Goal: Task Accomplishment & Management: Use online tool/utility

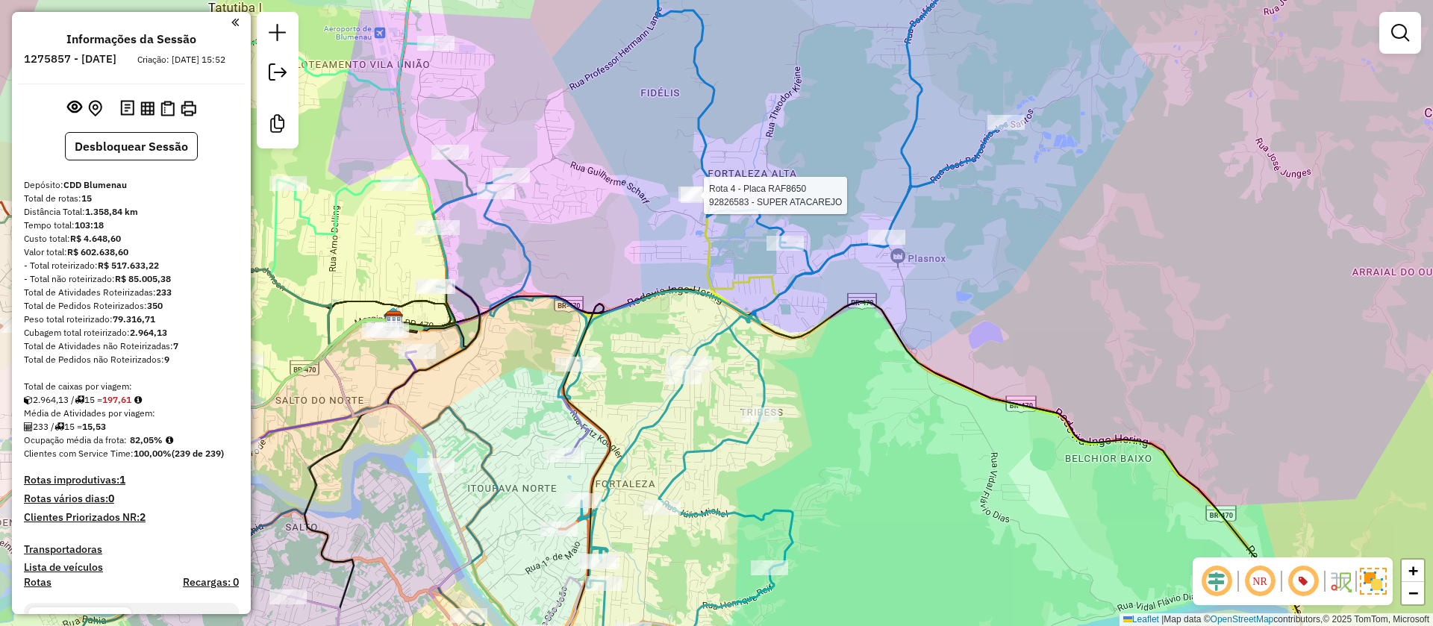
click at [690, 207] on div "Rota 4 - Placa RAF8650 92826583 - SUPER ATACAREJO Janela de atendimento Grade d…" at bounding box center [716, 313] width 1433 height 626
click at [694, 208] on div "Janela de atendimento Grade de atendimento Capacidade Transportadoras Veículos …" at bounding box center [716, 313] width 1433 height 626
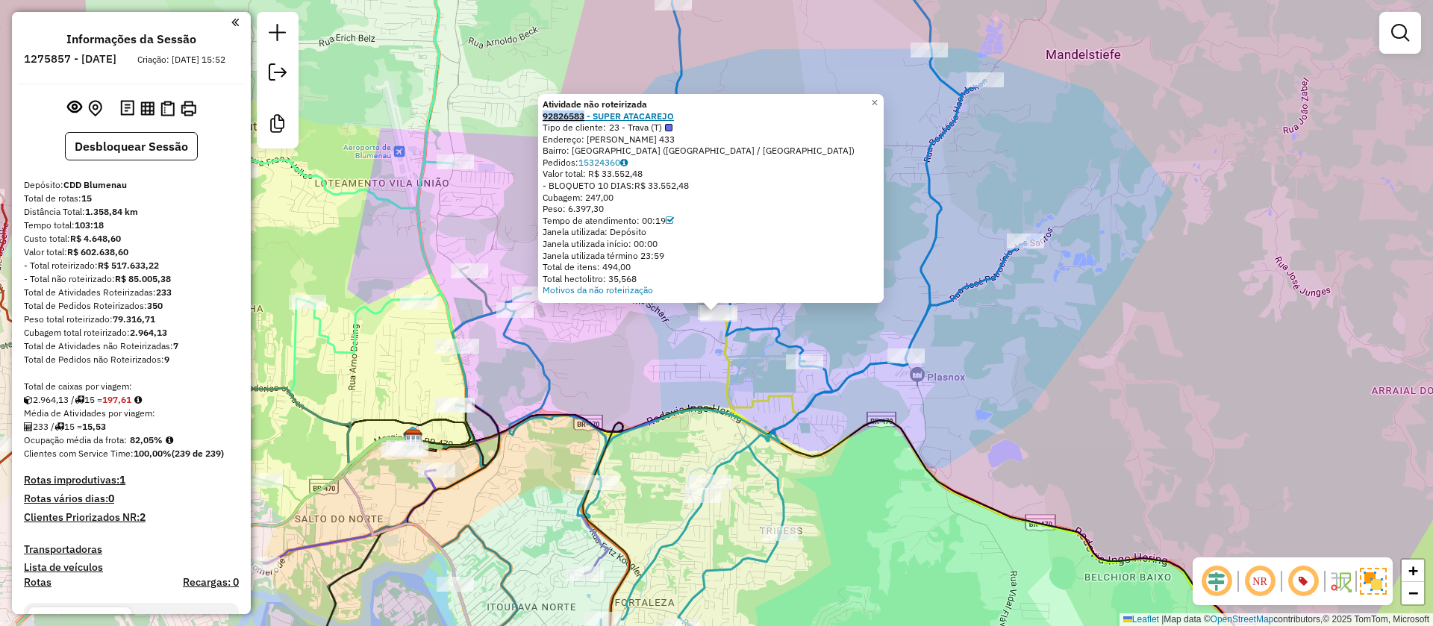
drag, startPoint x: 543, startPoint y: 112, endPoint x: 590, endPoint y: 113, distance: 47.8
click at [590, 113] on div "Atividade não roteirizada 92826583 - SUPER ATACAREJO Tipo de cliente: 23 - Trav…" at bounding box center [711, 198] width 346 height 209
copy strong "92826583"
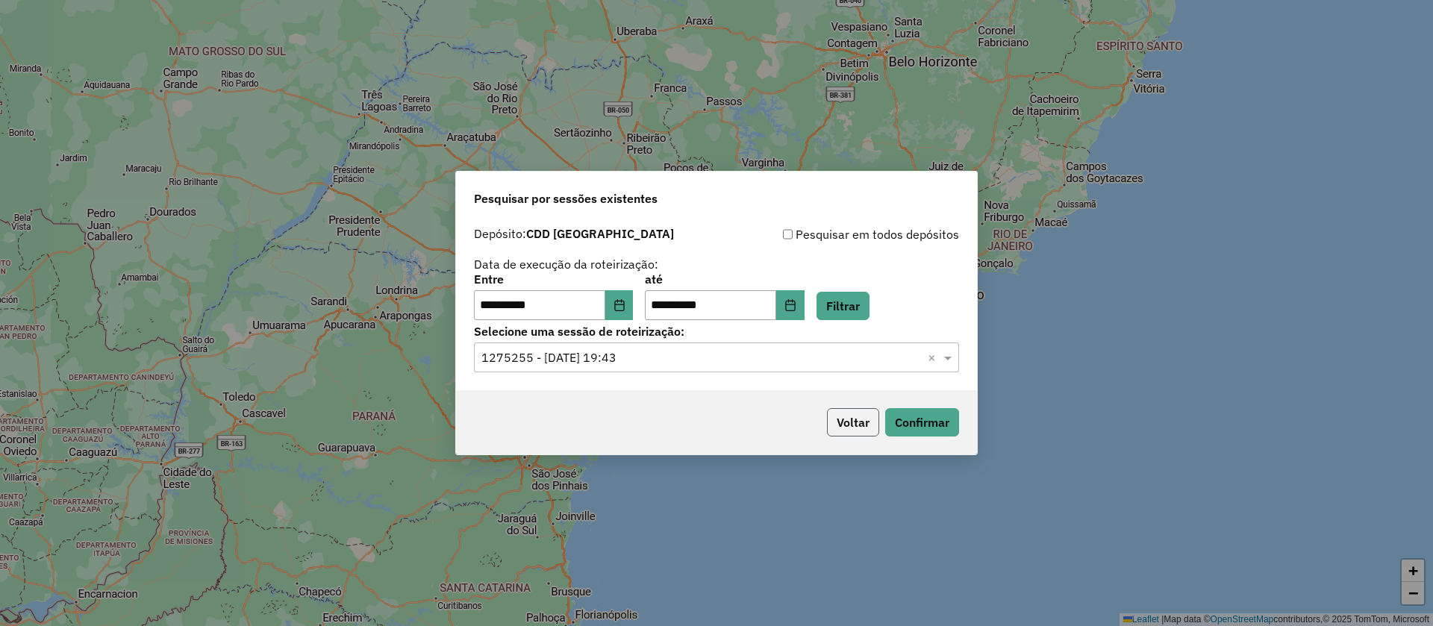
click at [860, 428] on button "Voltar" at bounding box center [853, 422] width 52 height 28
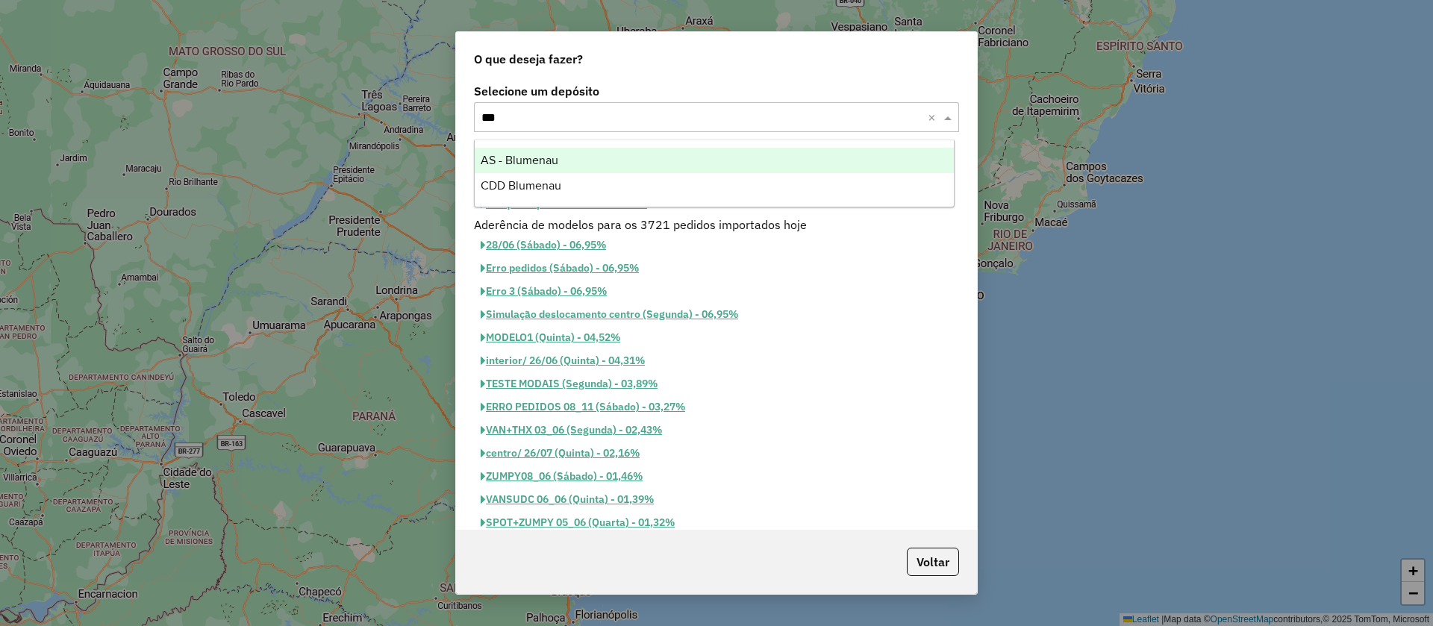
type input "****"
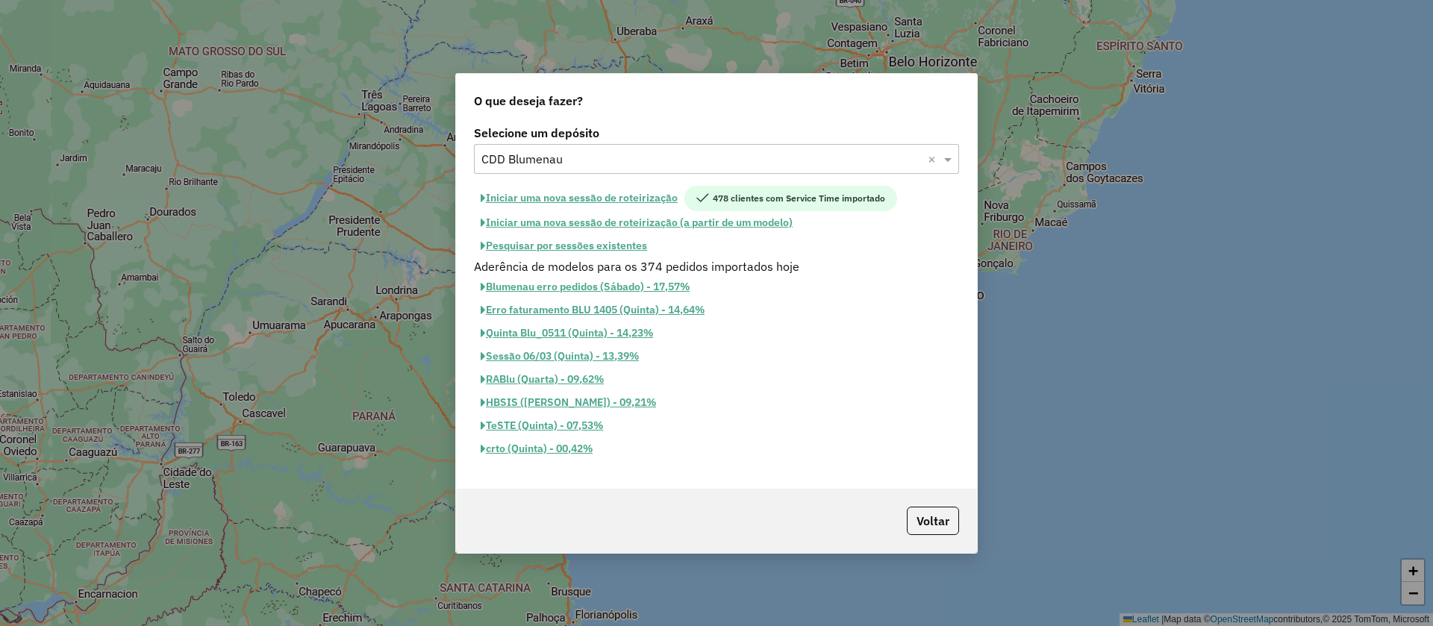
click at [564, 196] on button "Iniciar uma nova sessão de roteirização" at bounding box center [579, 198] width 210 height 25
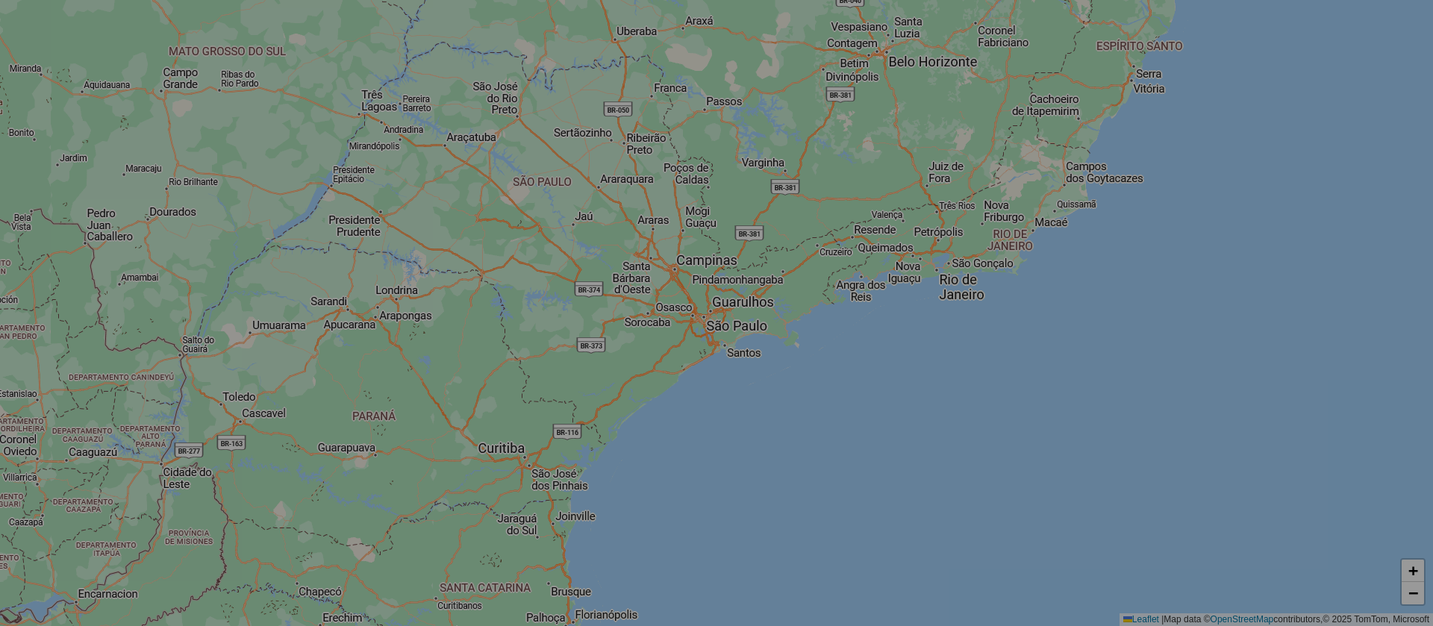
select select "*"
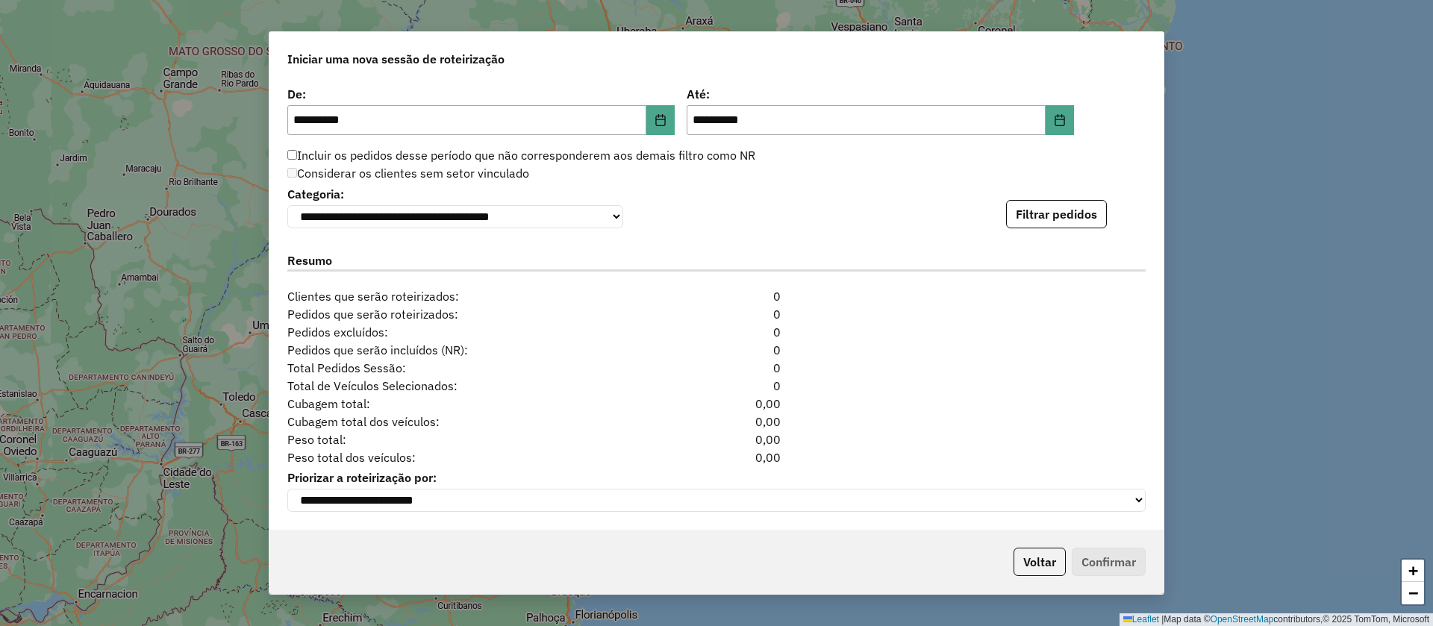
scroll to position [1494, 0]
click at [1023, 221] on button "Filtrar pedidos" at bounding box center [1056, 214] width 101 height 28
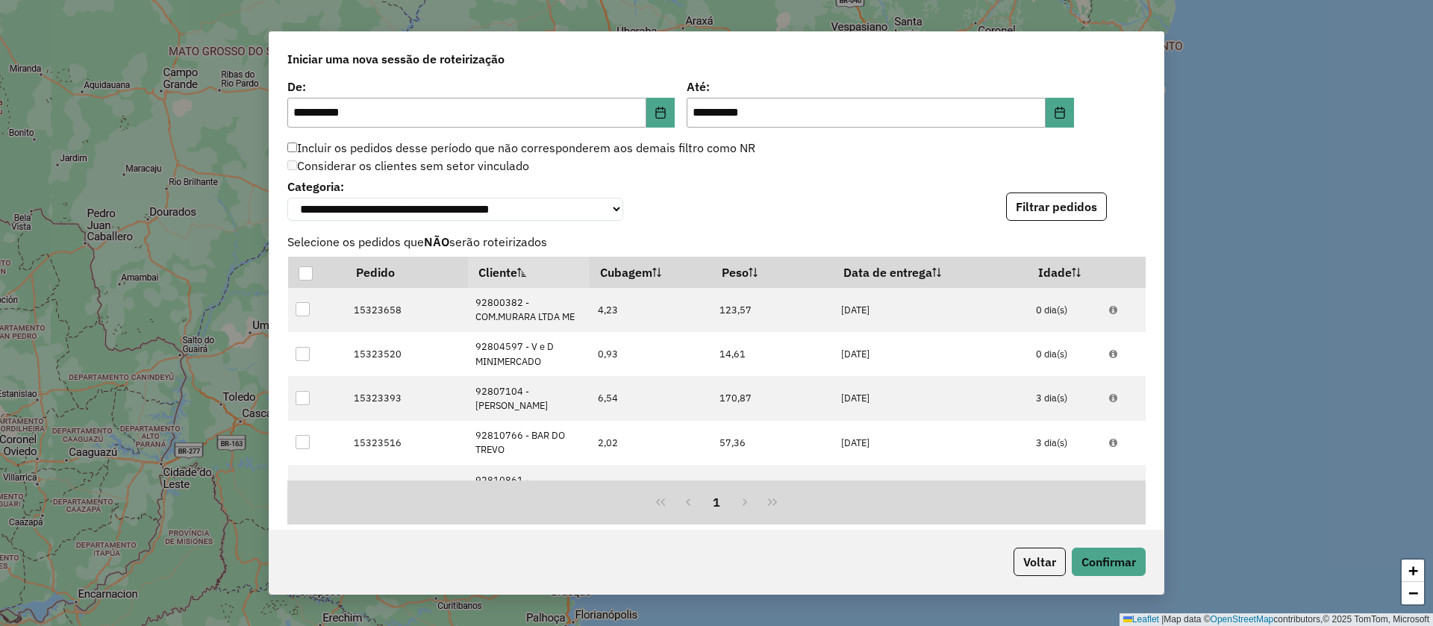
scroll to position [1821, 0]
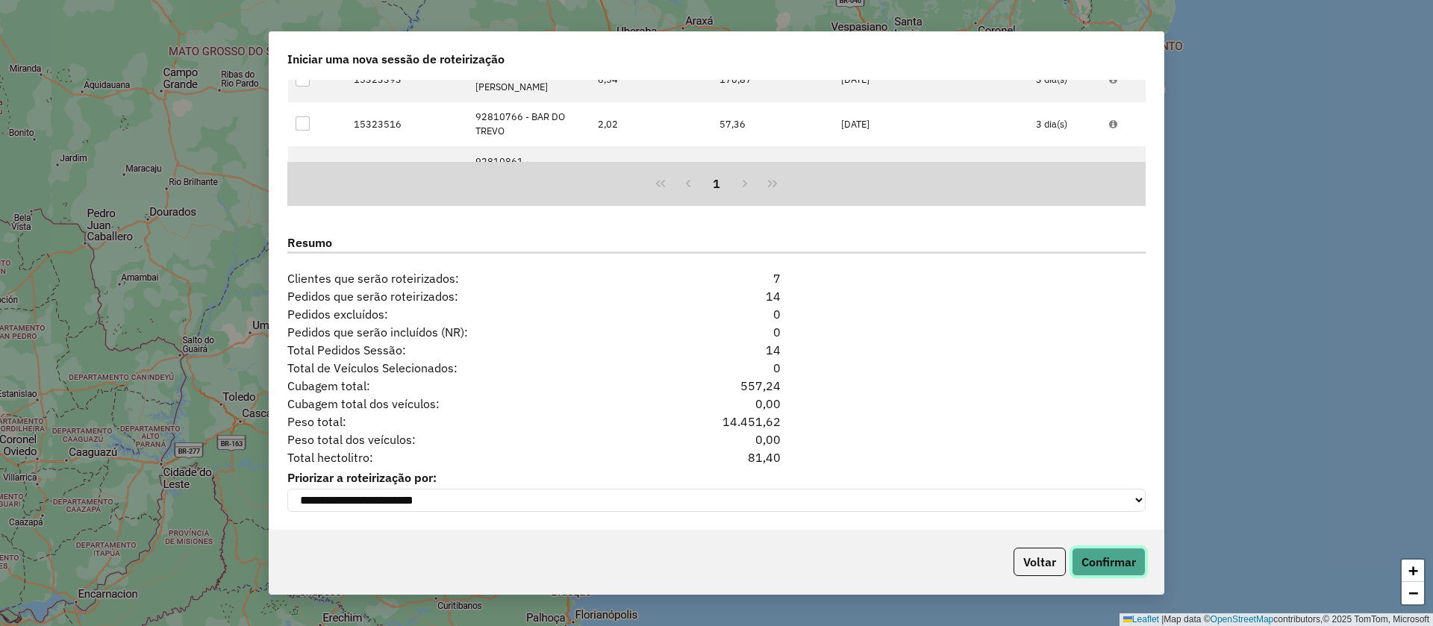
click at [1106, 568] on button "Confirmar" at bounding box center [1109, 562] width 74 height 28
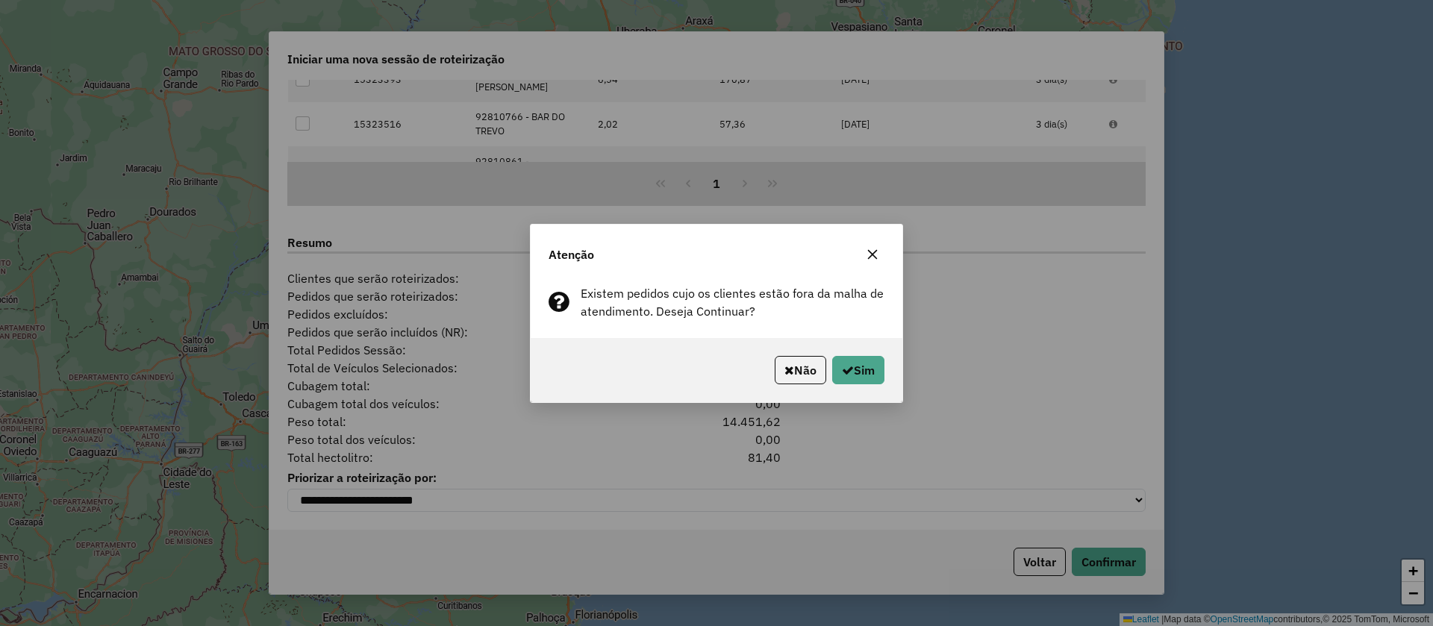
click at [865, 384] on div "Não Sim" at bounding box center [717, 370] width 372 height 64
click at [861, 381] on button "Sim" at bounding box center [858, 370] width 52 height 28
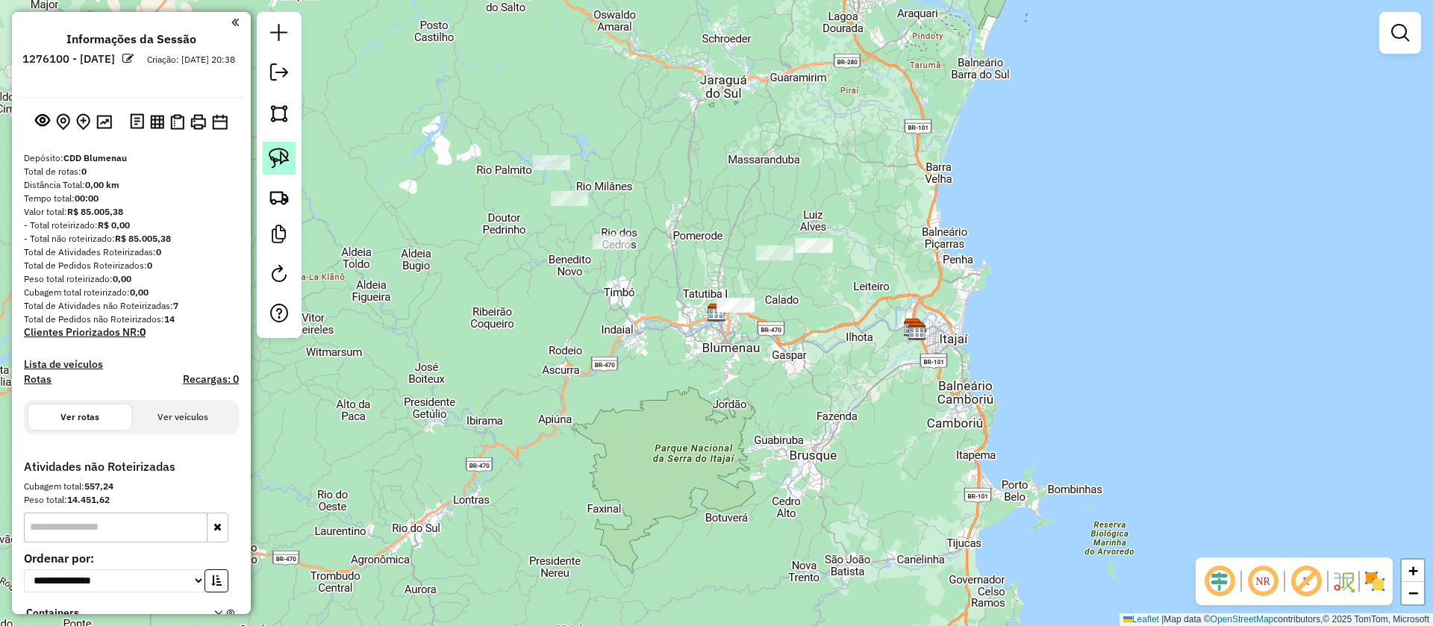
click at [275, 164] on img at bounding box center [279, 158] width 21 height 21
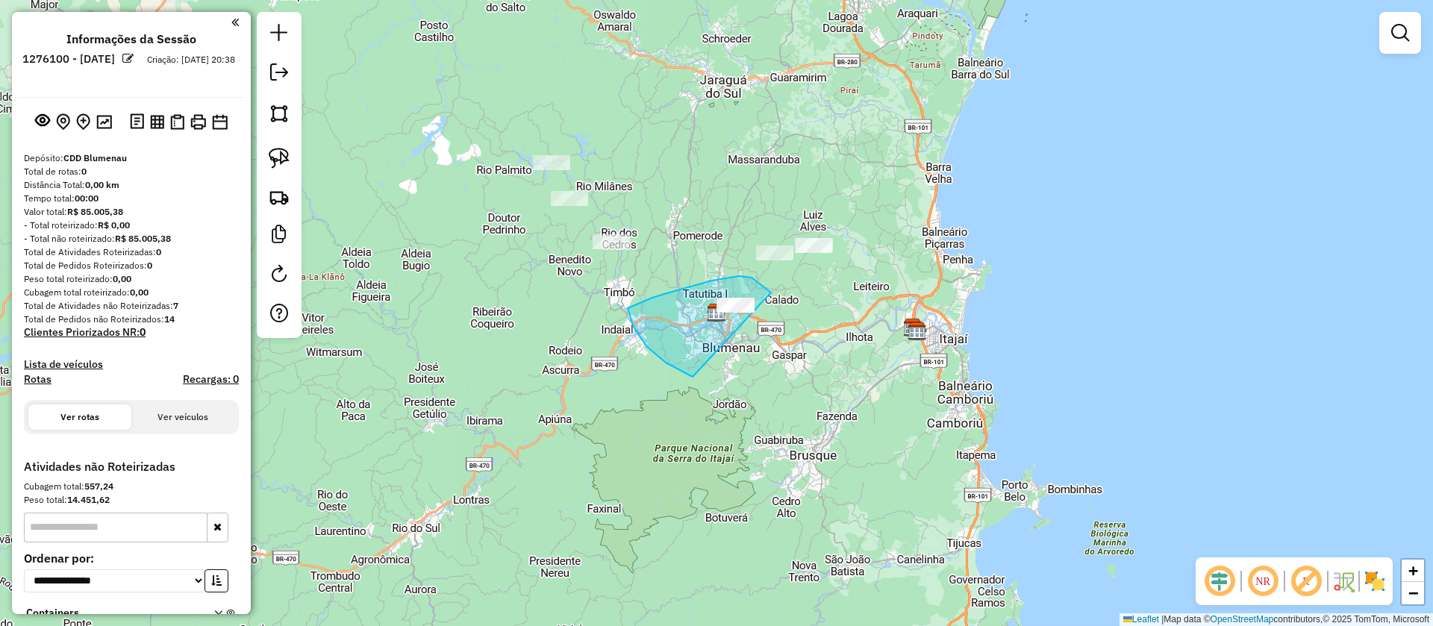
drag, startPoint x: 755, startPoint y: 281, endPoint x: 805, endPoint y: 361, distance: 94.5
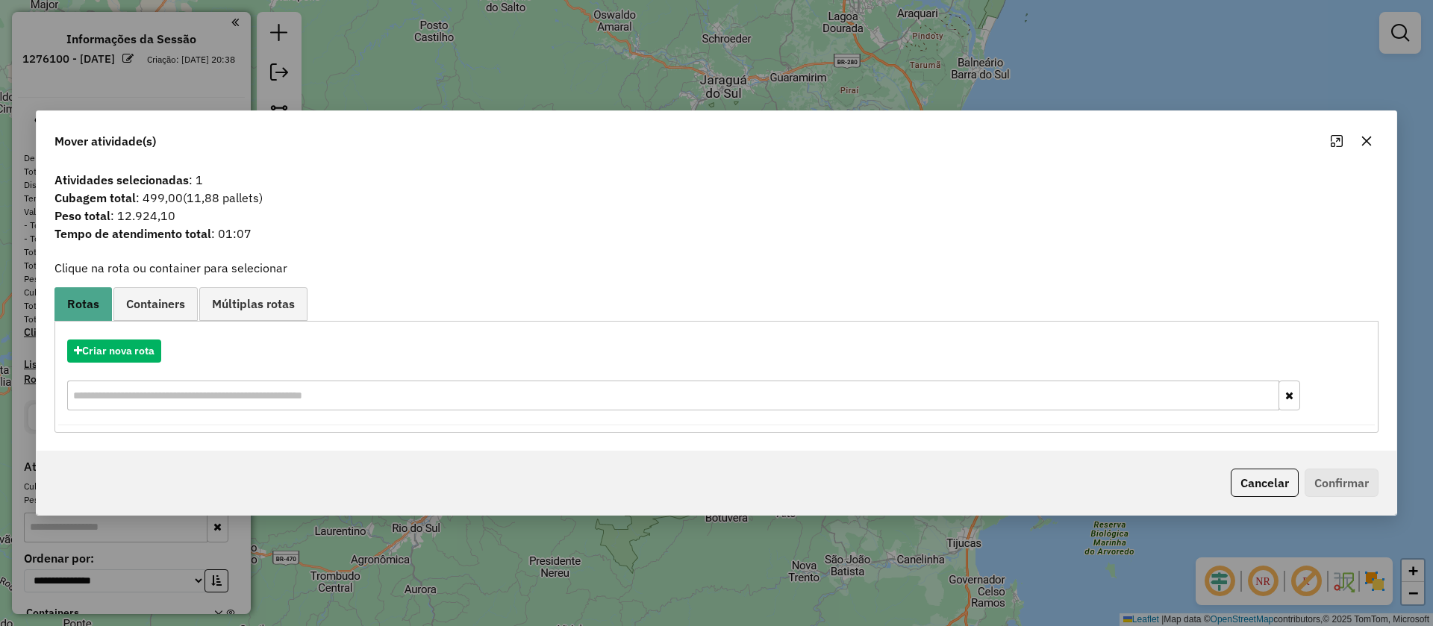
click at [246, 310] on hb-app "**********" at bounding box center [716, 313] width 1433 height 626
click at [244, 306] on span "Múltiplas rotas" at bounding box center [253, 304] width 83 height 12
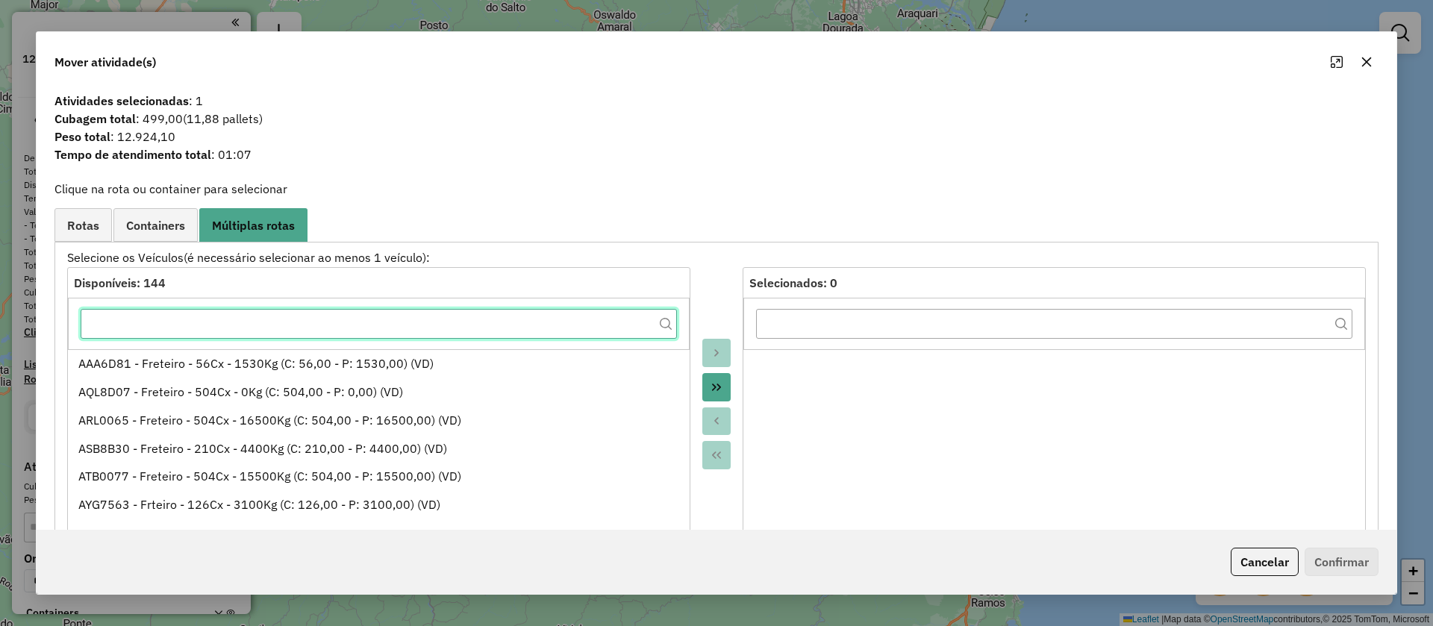
click at [253, 326] on input "text" at bounding box center [379, 324] width 596 height 30
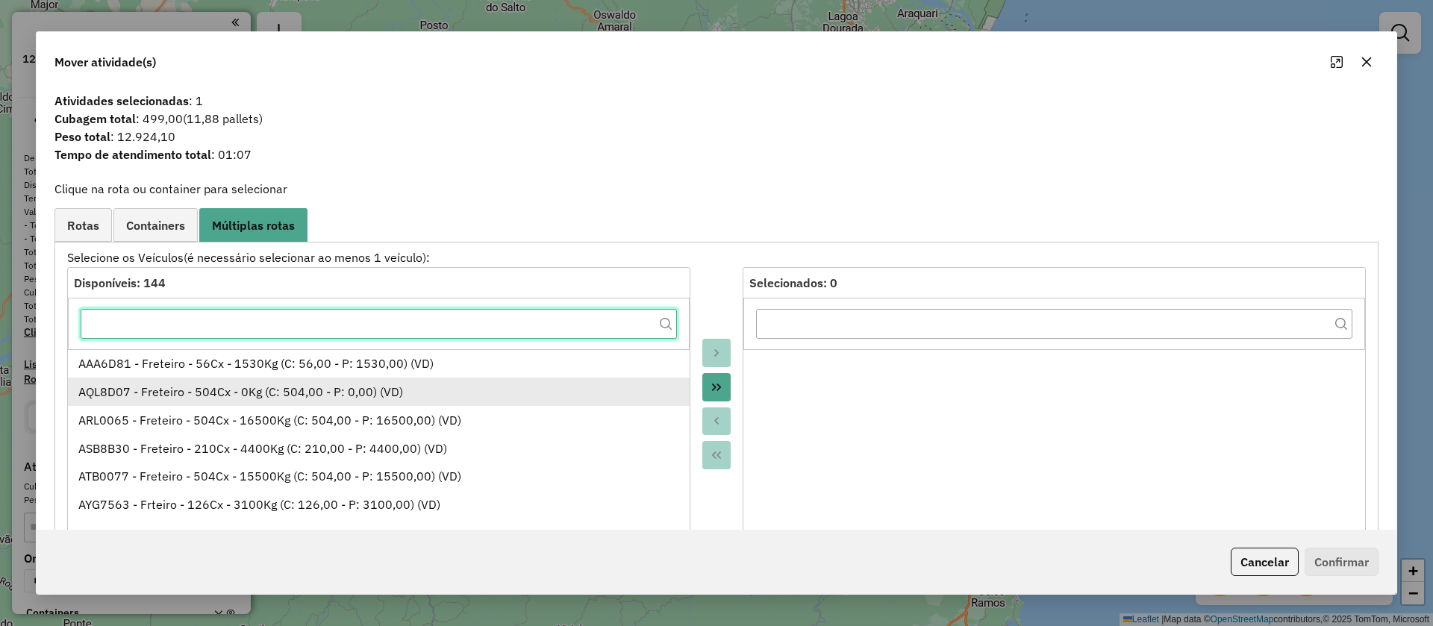
paste input "*******"
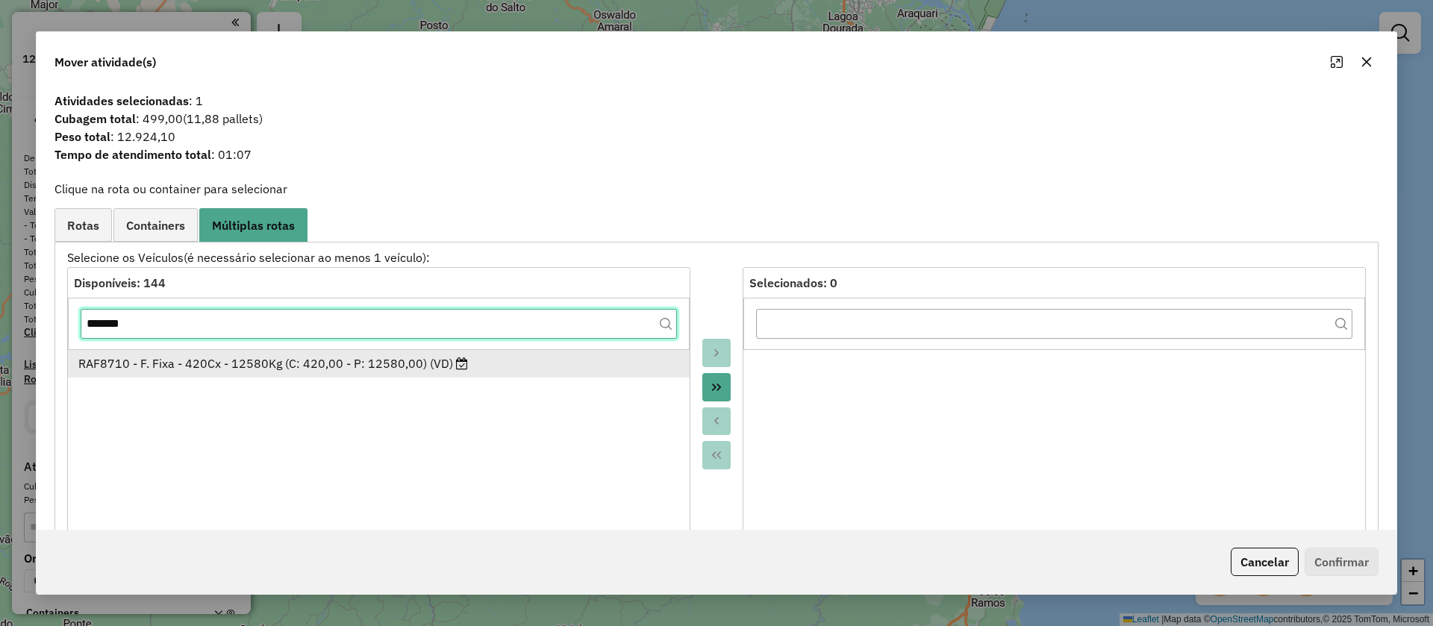
type input "*******"
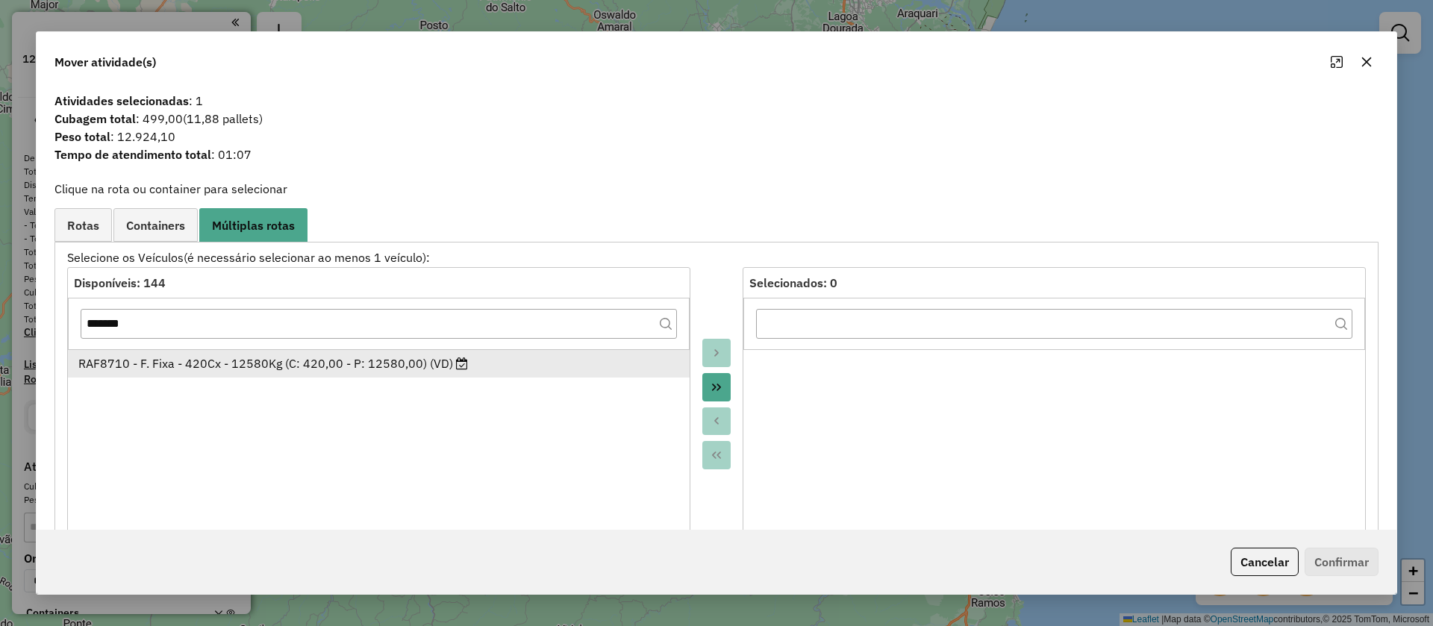
click at [318, 366] on div "RAF8710 - F. Fixa - 420Cx - 12580Kg (C: 420,00 - P: 12580,00) (VD)" at bounding box center [379, 364] width 602 height 18
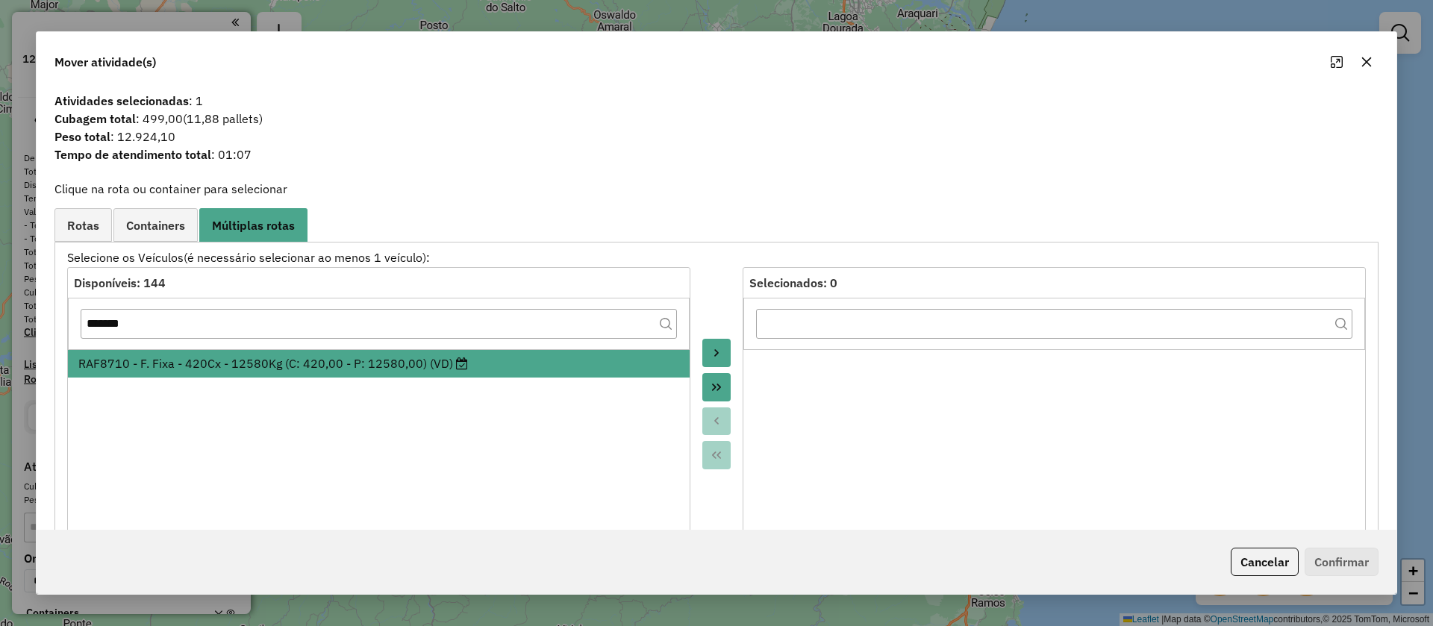
click at [711, 345] on button "Move to Target" at bounding box center [716, 353] width 28 height 28
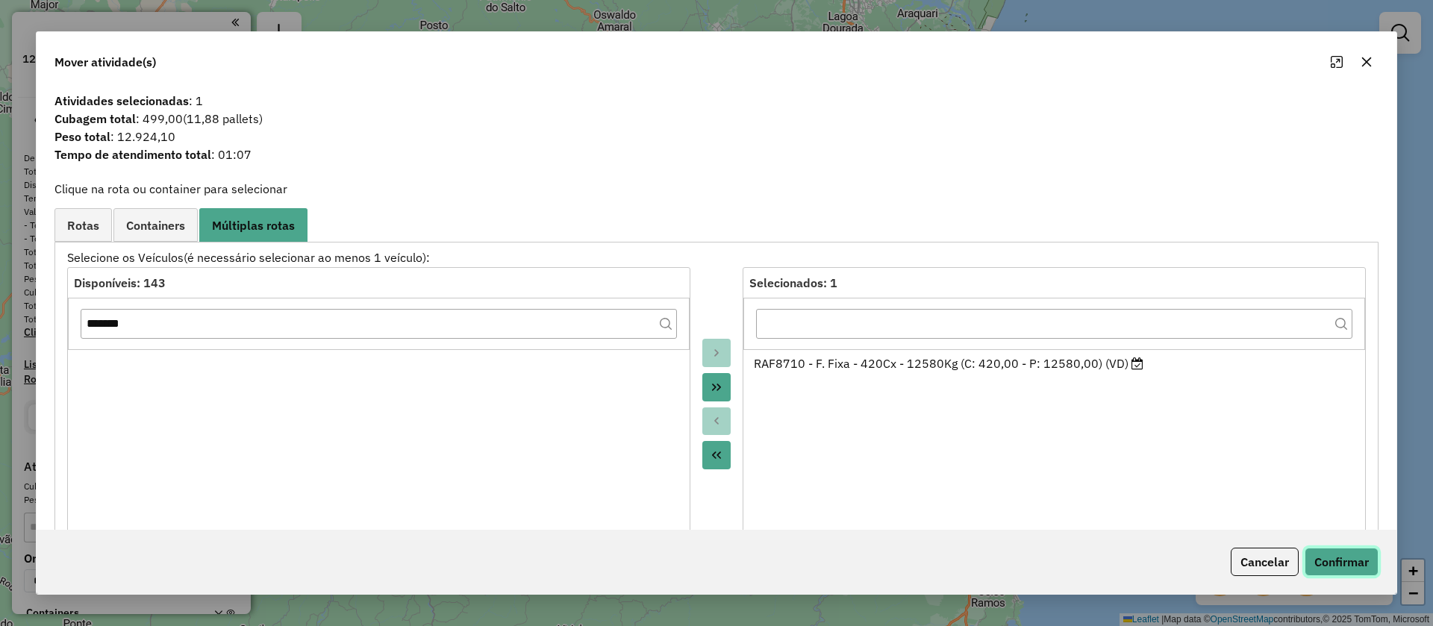
click at [1354, 576] on div "Cancelar Confirmar" at bounding box center [717, 562] width 1360 height 64
drag, startPoint x: 1347, startPoint y: 565, endPoint x: 1322, endPoint y: 550, distance: 28.8
click at [1324, 552] on button "Confirmar" at bounding box center [1342, 562] width 74 height 28
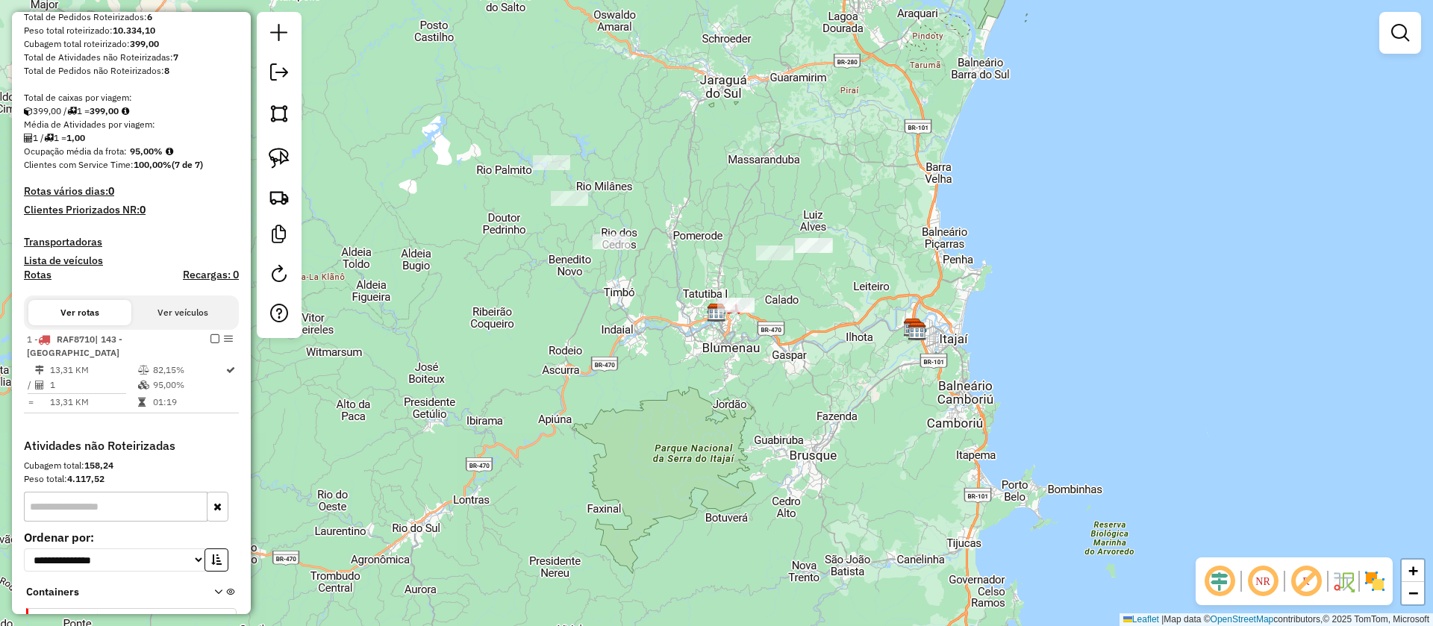
scroll to position [396, 0]
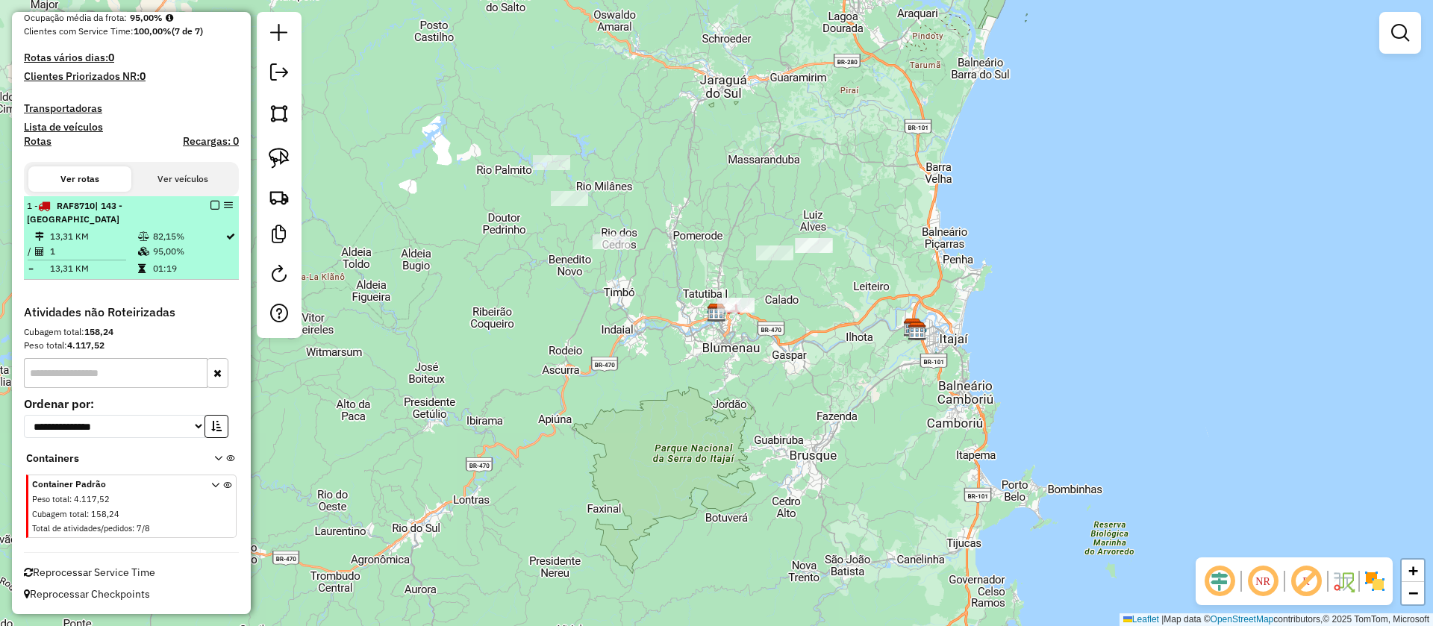
click at [210, 199] on div "1 - RAF8710 | 143 - [GEOGRAPHIC_DATA]" at bounding box center [131, 212] width 209 height 27
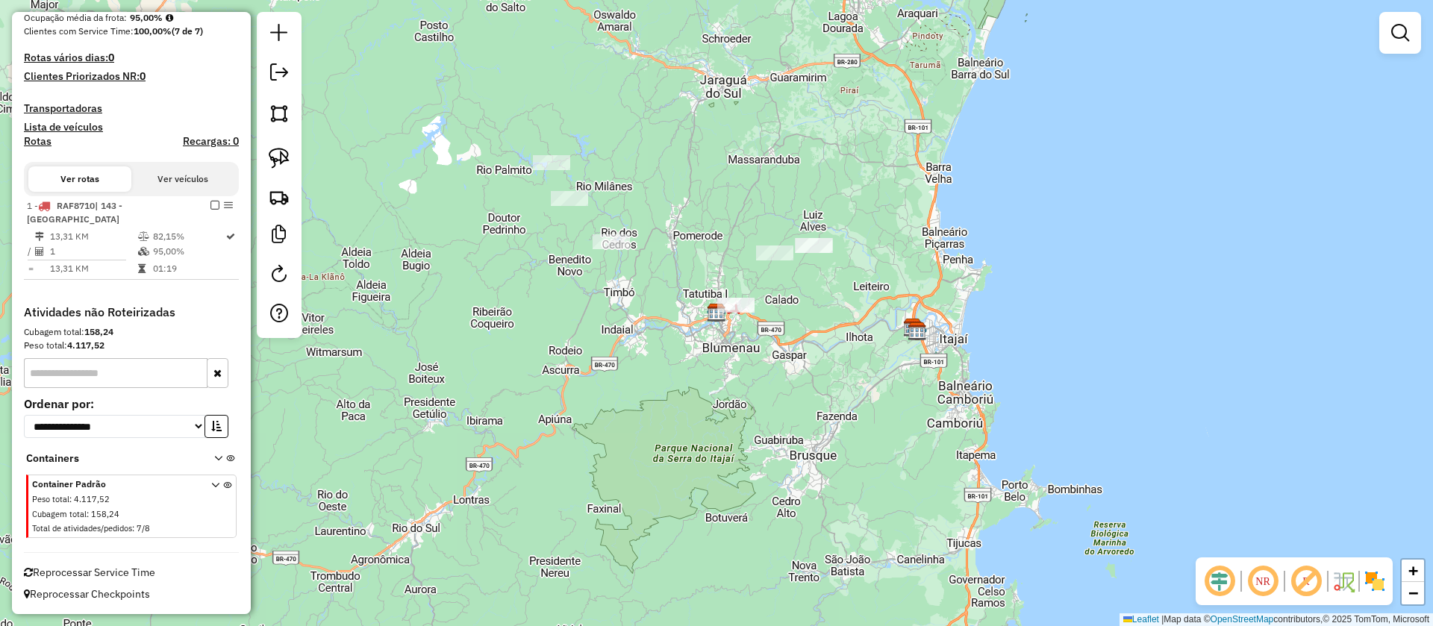
select select "**********"
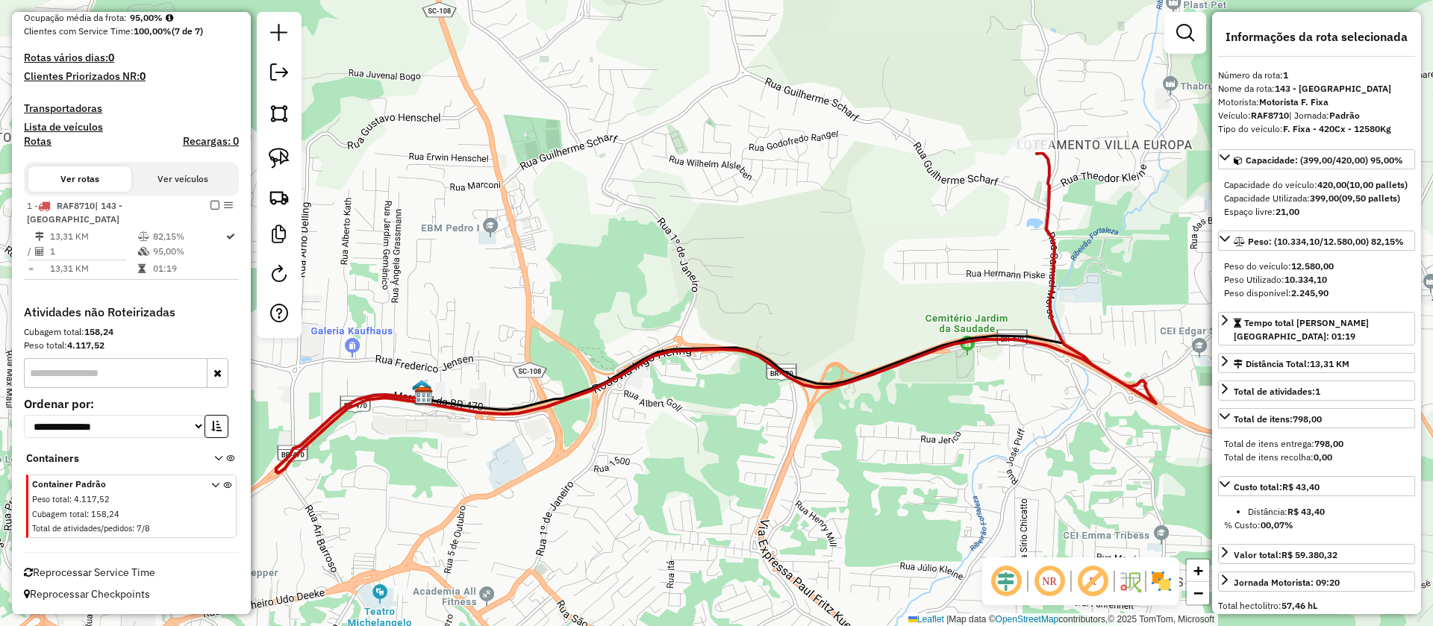
drag, startPoint x: 214, startPoint y: 206, endPoint x: 209, endPoint y: 200, distance: 7.9
click at [213, 206] on em at bounding box center [214, 205] width 9 height 9
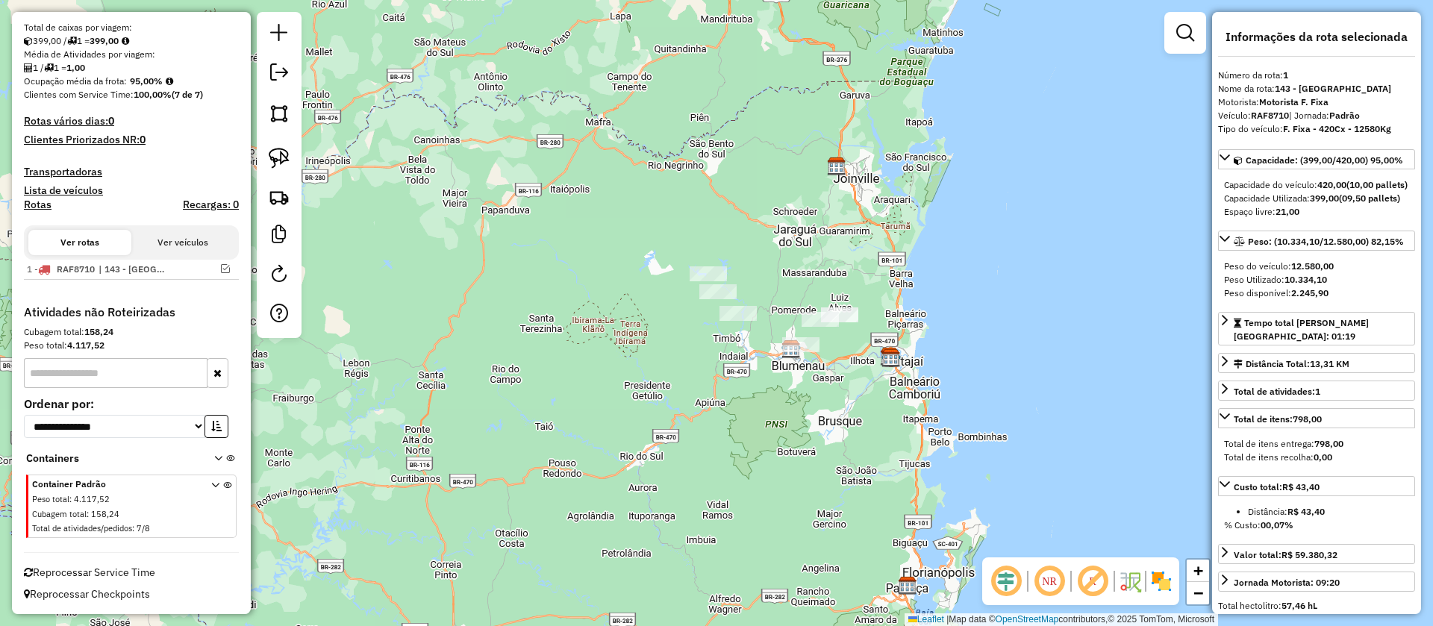
click at [917, 259] on div "Janela de atendimento Grade de atendimento Capacidade Transportadoras Veículos …" at bounding box center [716, 313] width 1433 height 626
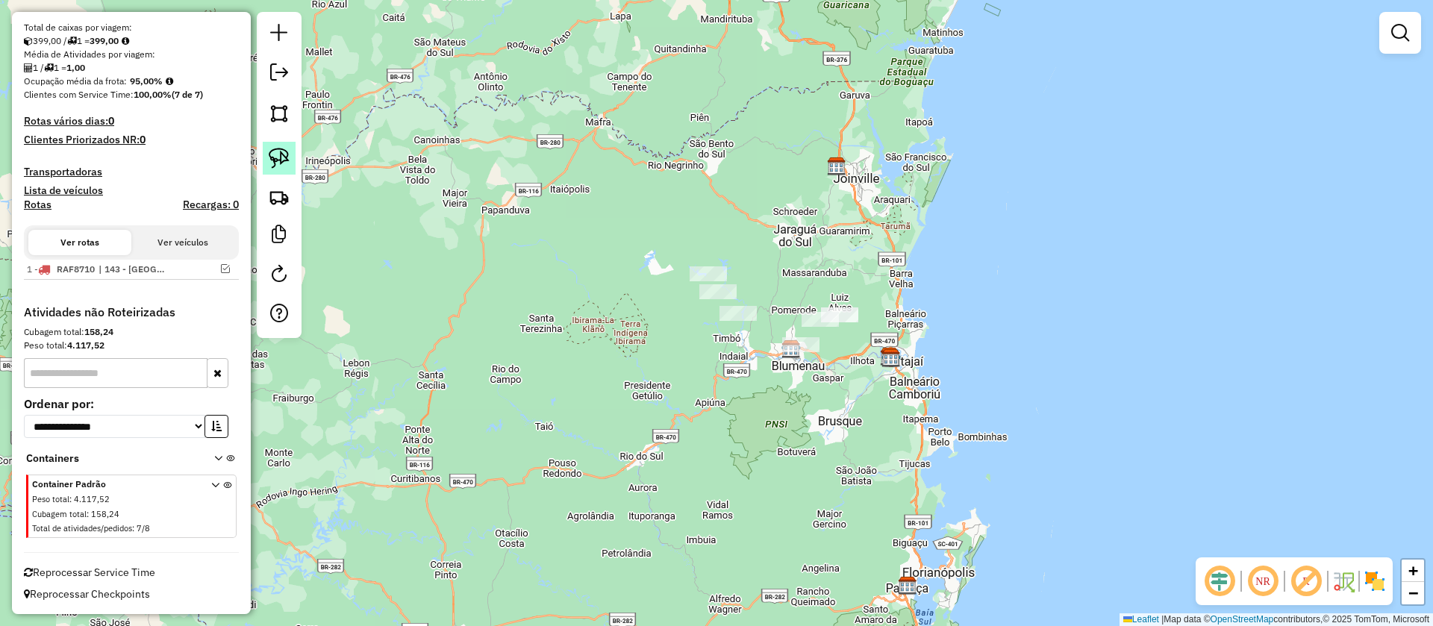
click at [269, 161] on img at bounding box center [279, 158] width 21 height 21
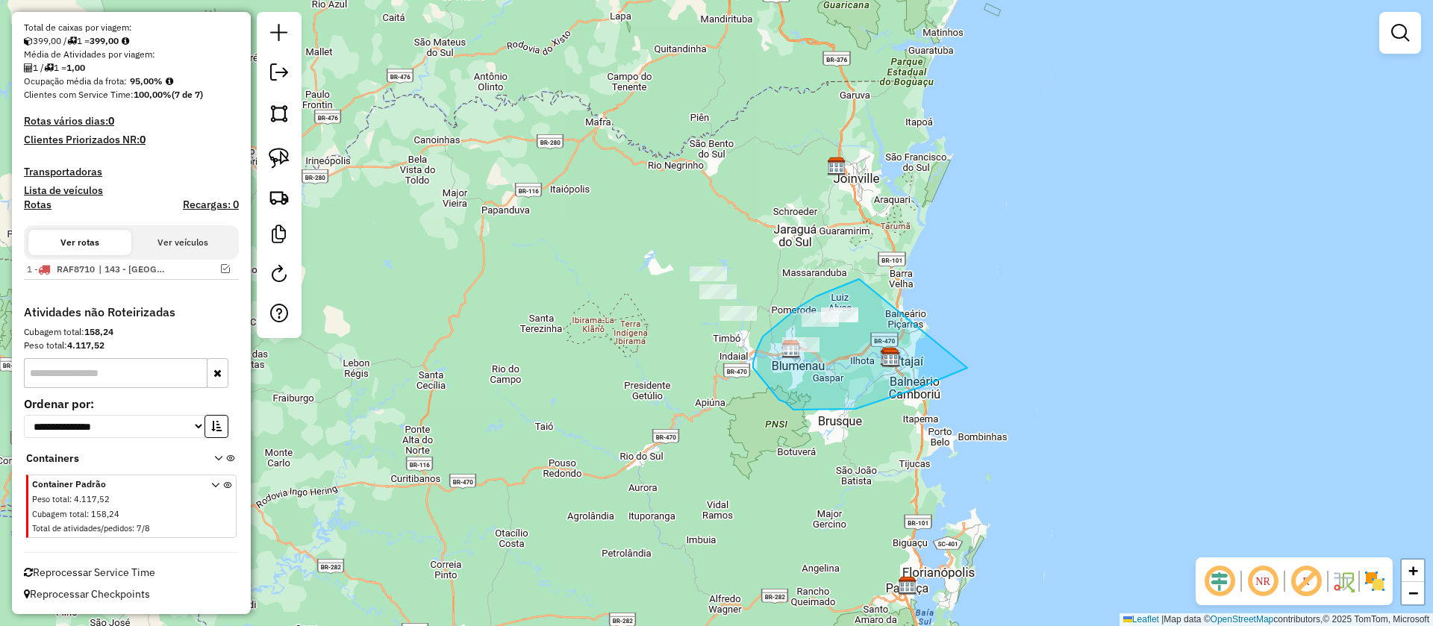
drag, startPoint x: 843, startPoint y: 285, endPoint x: 971, endPoint y: 364, distance: 150.2
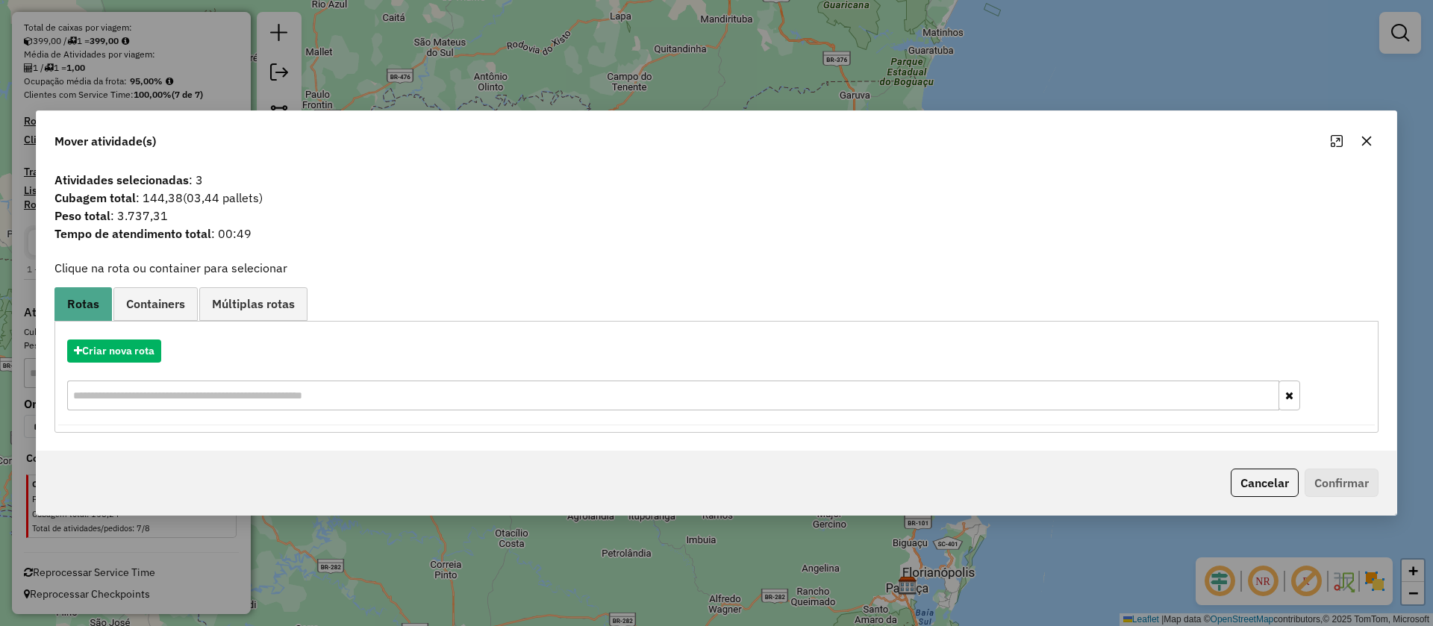
click at [1287, 502] on div "Cancelar Confirmar" at bounding box center [717, 483] width 1360 height 64
click at [1282, 491] on button "Cancelar" at bounding box center [1265, 483] width 68 height 28
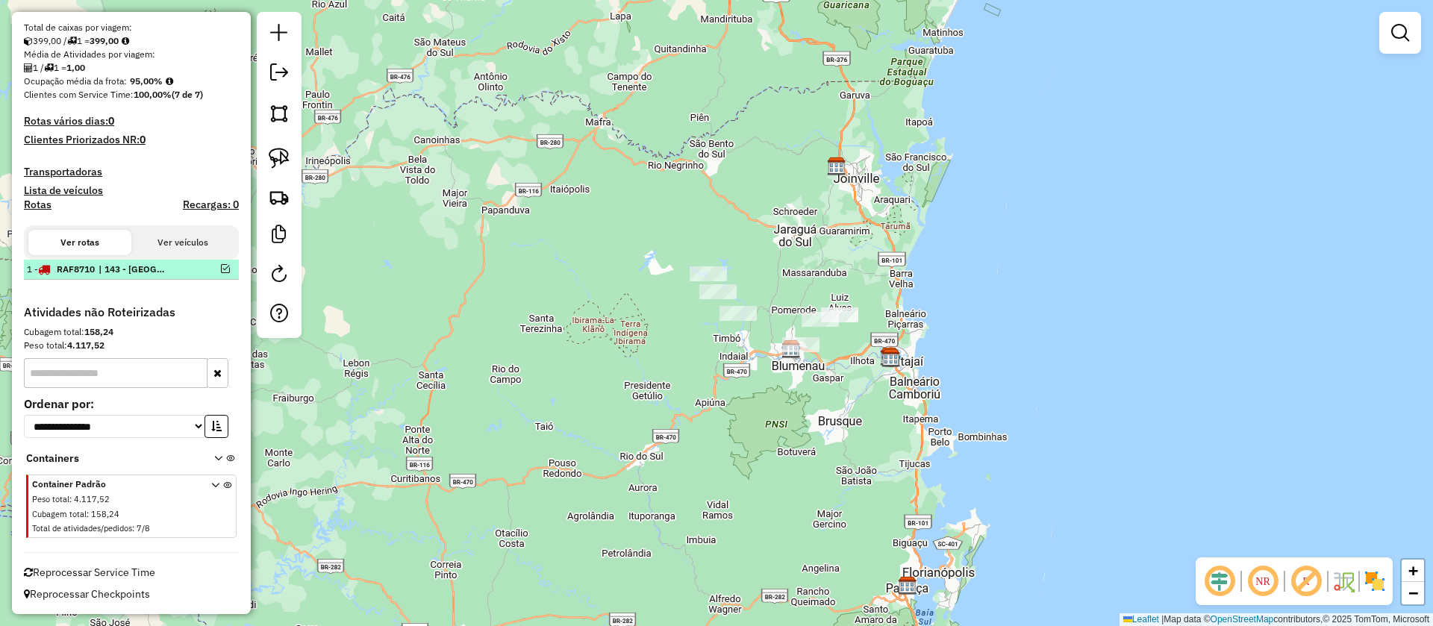
click at [219, 263] on div "1 - RAF8710 | 143 - [GEOGRAPHIC_DATA]" at bounding box center [131, 269] width 209 height 13
select select "**********"
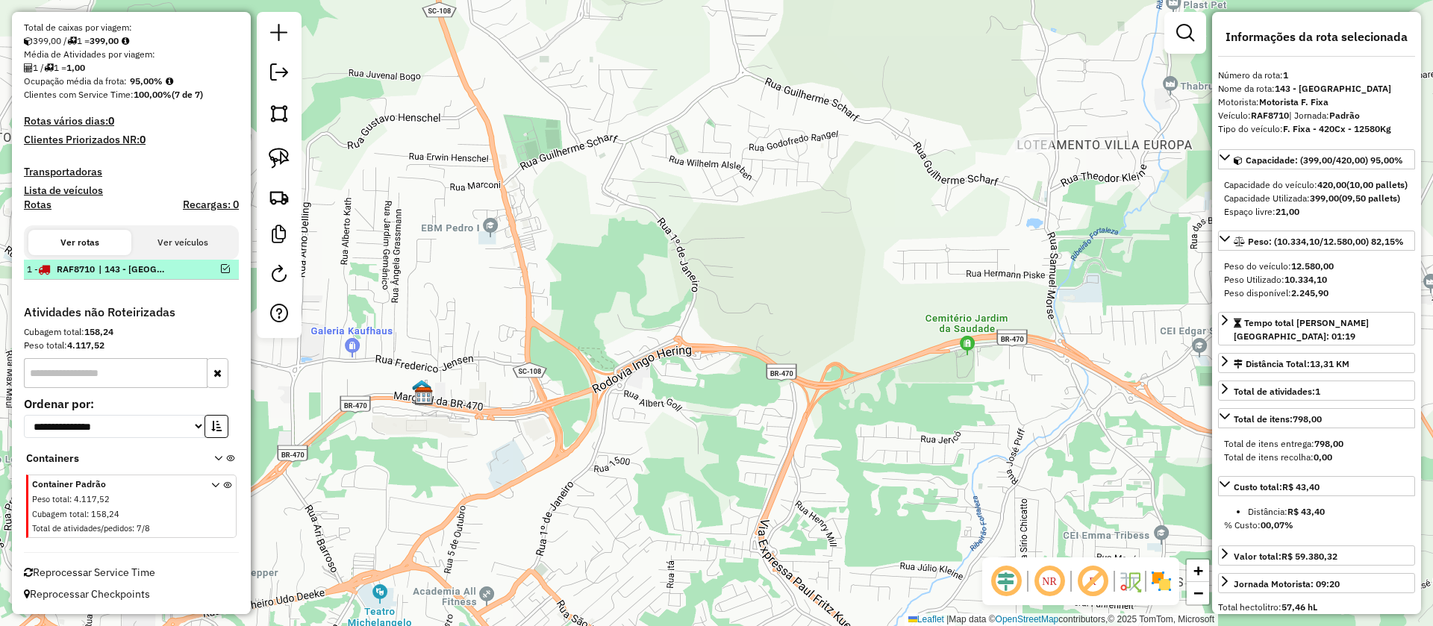
click at [224, 268] on em at bounding box center [225, 268] width 9 height 9
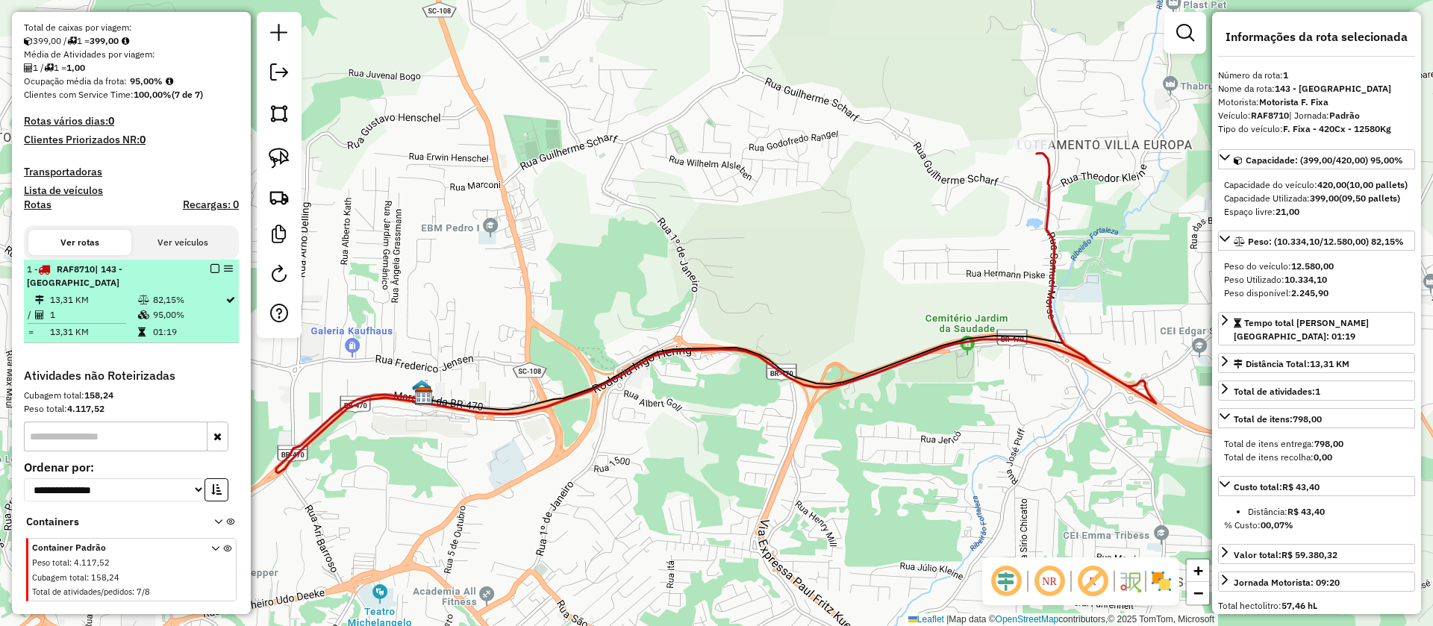
scroll to position [396, 0]
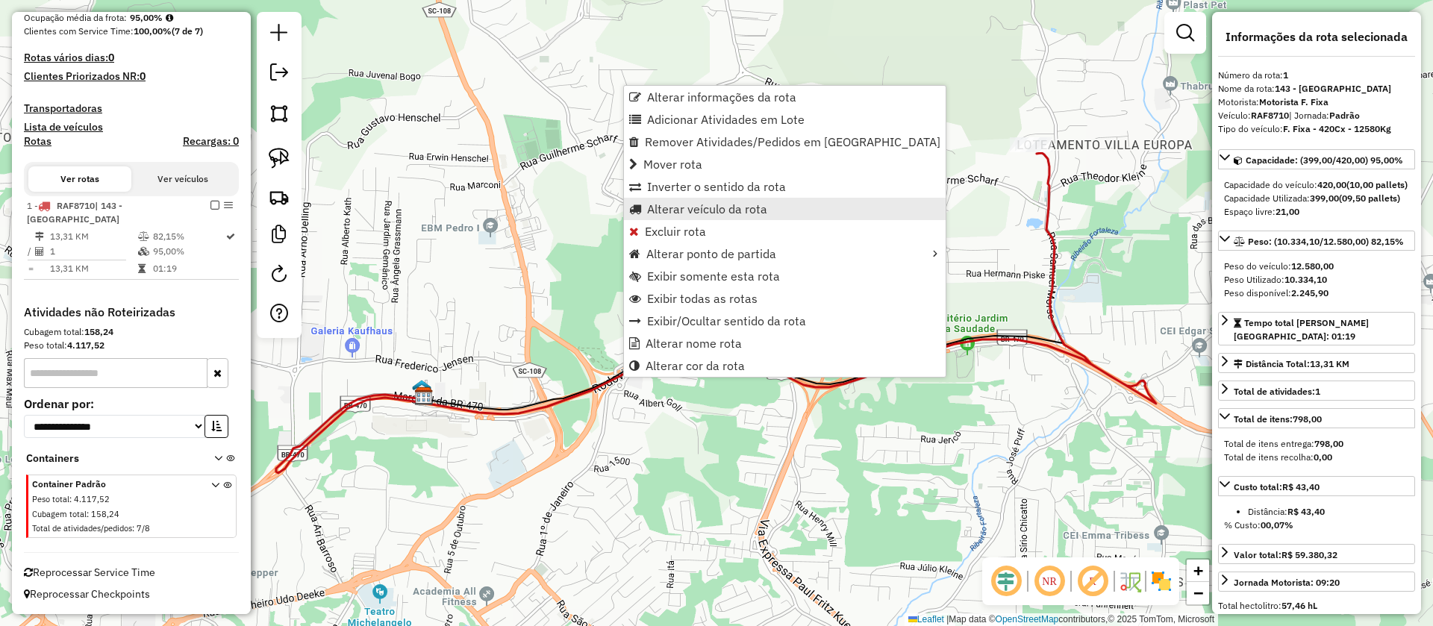
click at [684, 213] on span "Alterar veículo da rota" at bounding box center [707, 209] width 120 height 12
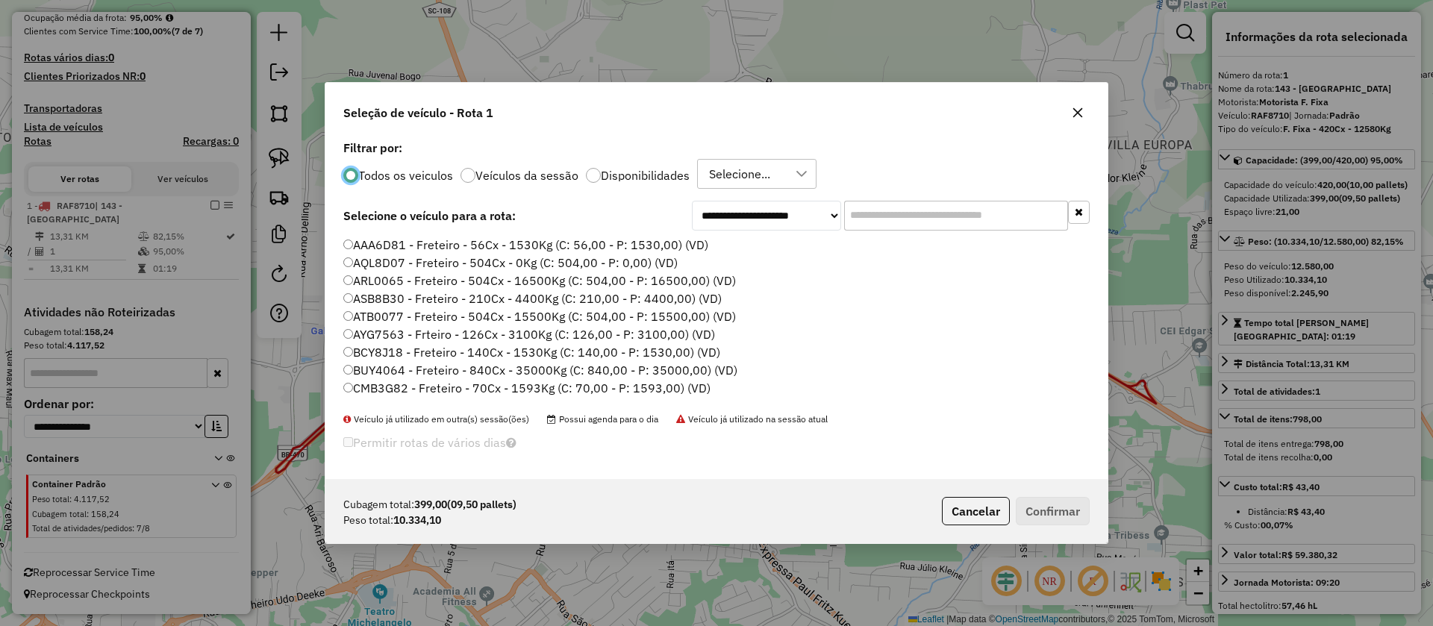
scroll to position [8, 4]
click at [874, 218] on input "text" at bounding box center [956, 216] width 224 height 30
paste input "*******"
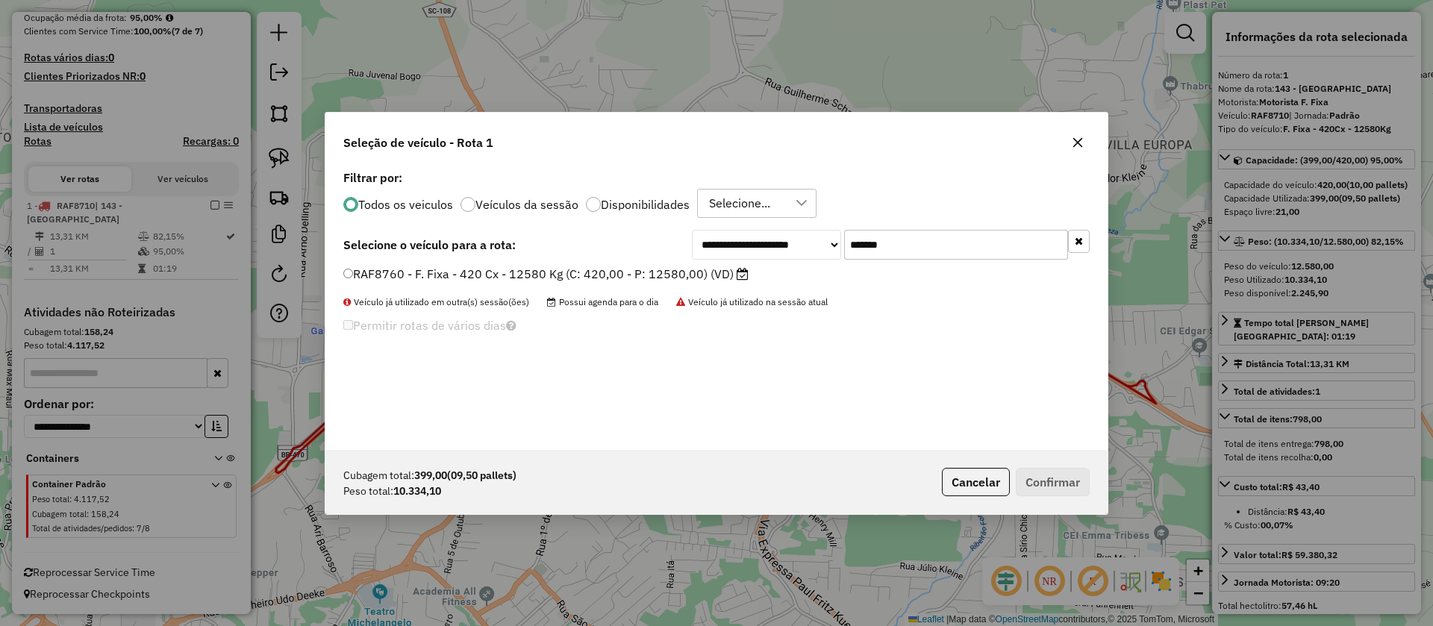
type input "*******"
click at [684, 284] on div "RAF8760 - F. Fixa - 420 Cx - 12580 Kg (C: 420,00 - P: 12580,00) (VD)" at bounding box center [716, 281] width 764 height 30
click at [712, 278] on label "RAF8760 - F. Fixa - 420 Cx - 12580 Kg (C: 420,00 - P: 12580,00) (VD)" at bounding box center [545, 274] width 405 height 18
click at [638, 268] on label "RAF8760 - F. Fixa - 420 Cx - 12580 Kg (C: 420,00 - P: 12580,00) (VD)" at bounding box center [545, 274] width 405 height 18
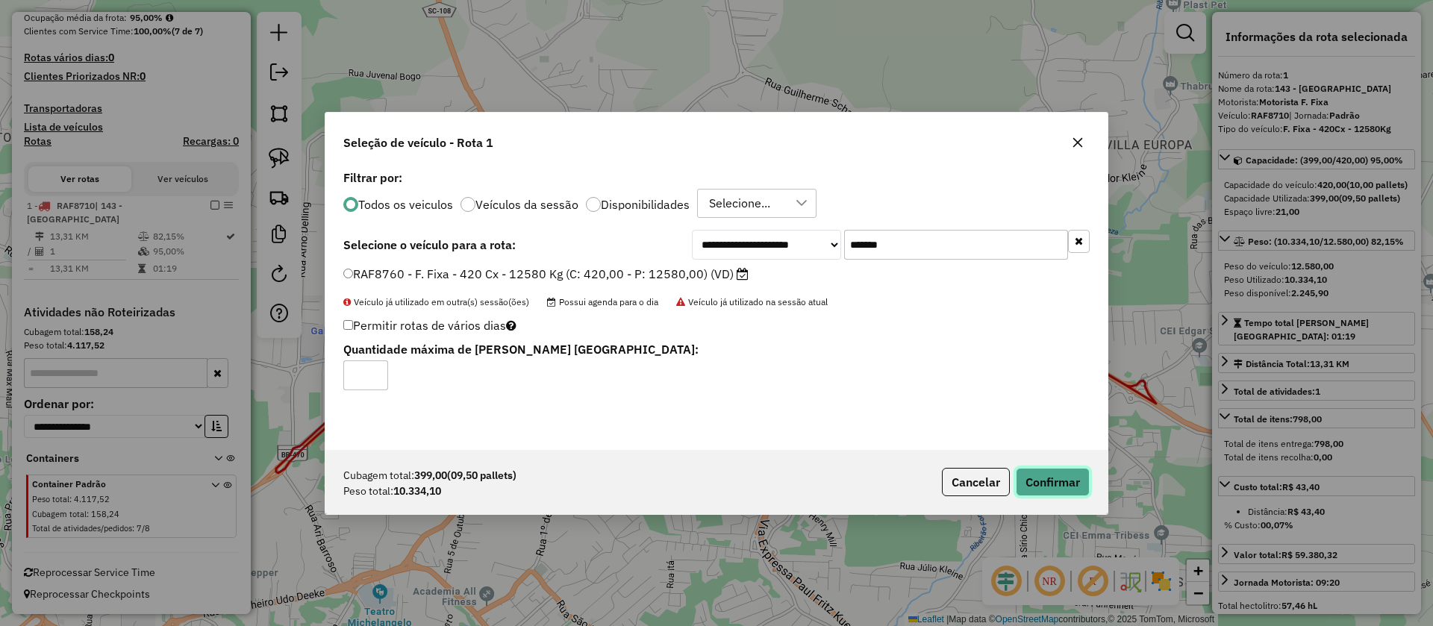
click at [1060, 470] on button "Confirmar" at bounding box center [1053, 482] width 74 height 28
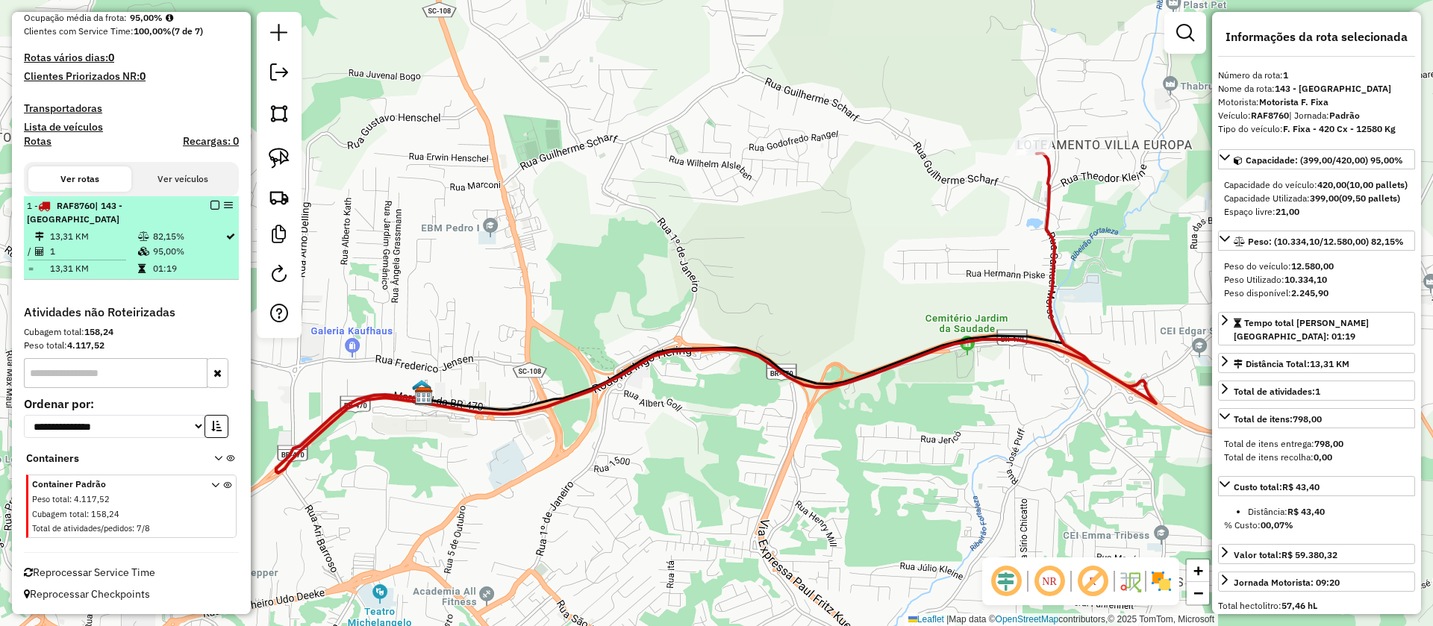
click at [212, 209] on em at bounding box center [214, 205] width 9 height 9
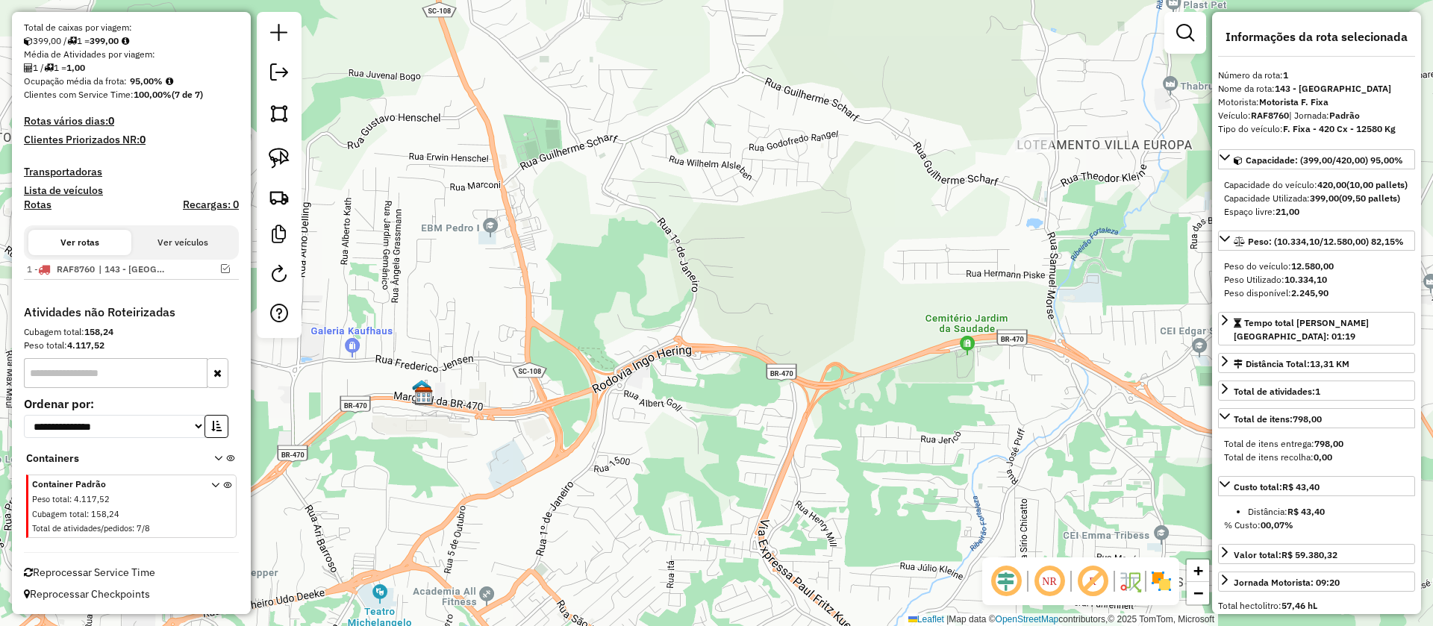
scroll to position [332, 0]
click at [282, 143] on link at bounding box center [279, 158] width 33 height 33
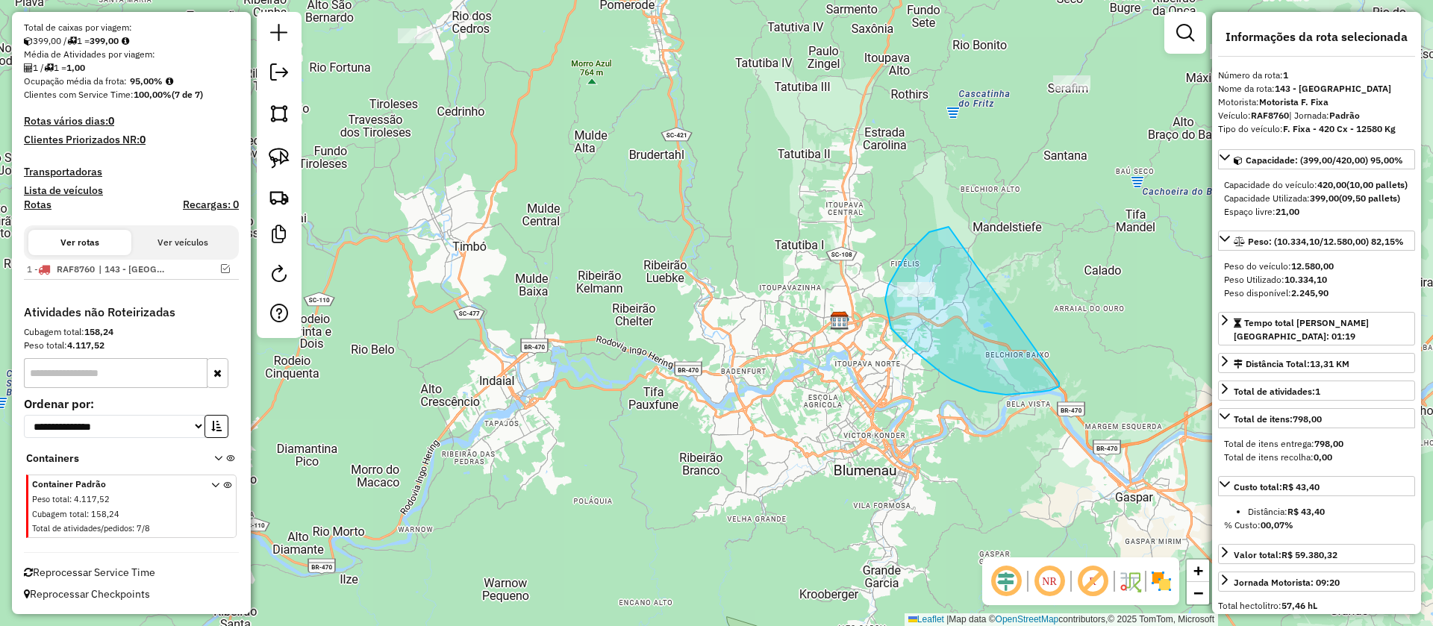
drag, startPoint x: 929, startPoint y: 232, endPoint x: 996, endPoint y: 371, distance: 154.2
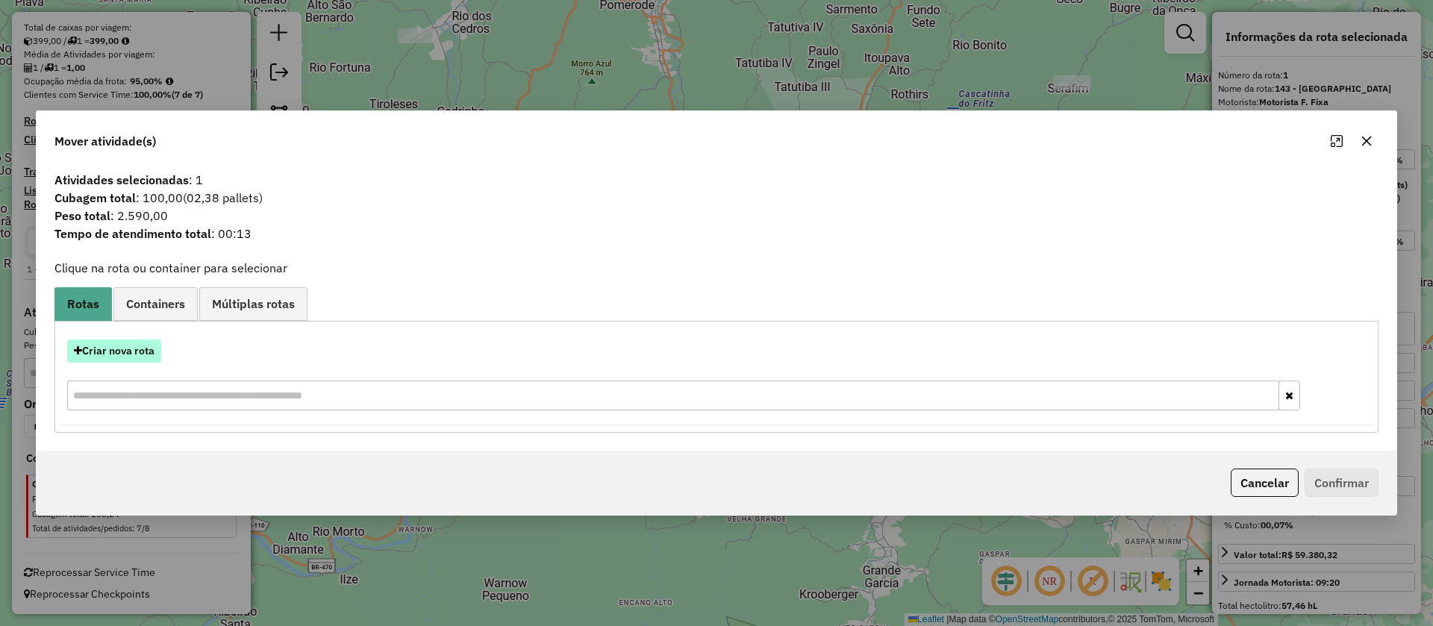
click at [140, 349] on button "Criar nova rota" at bounding box center [114, 351] width 94 height 23
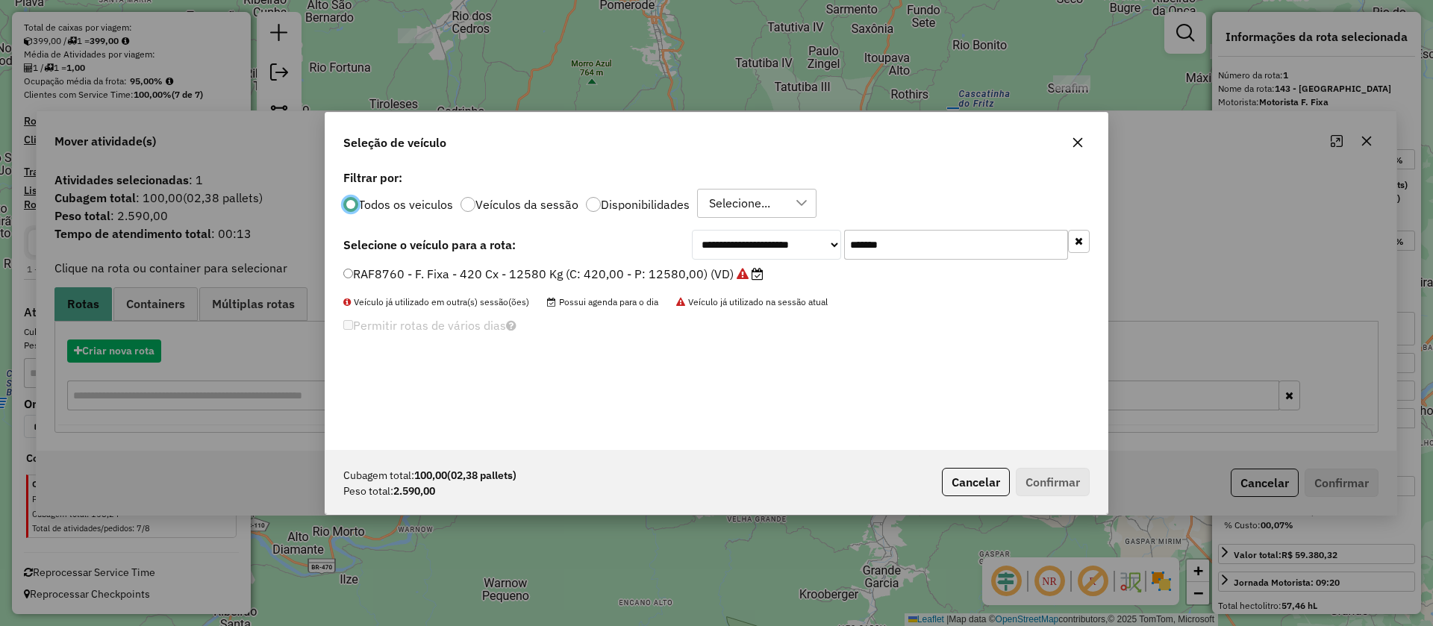
scroll to position [8, 4]
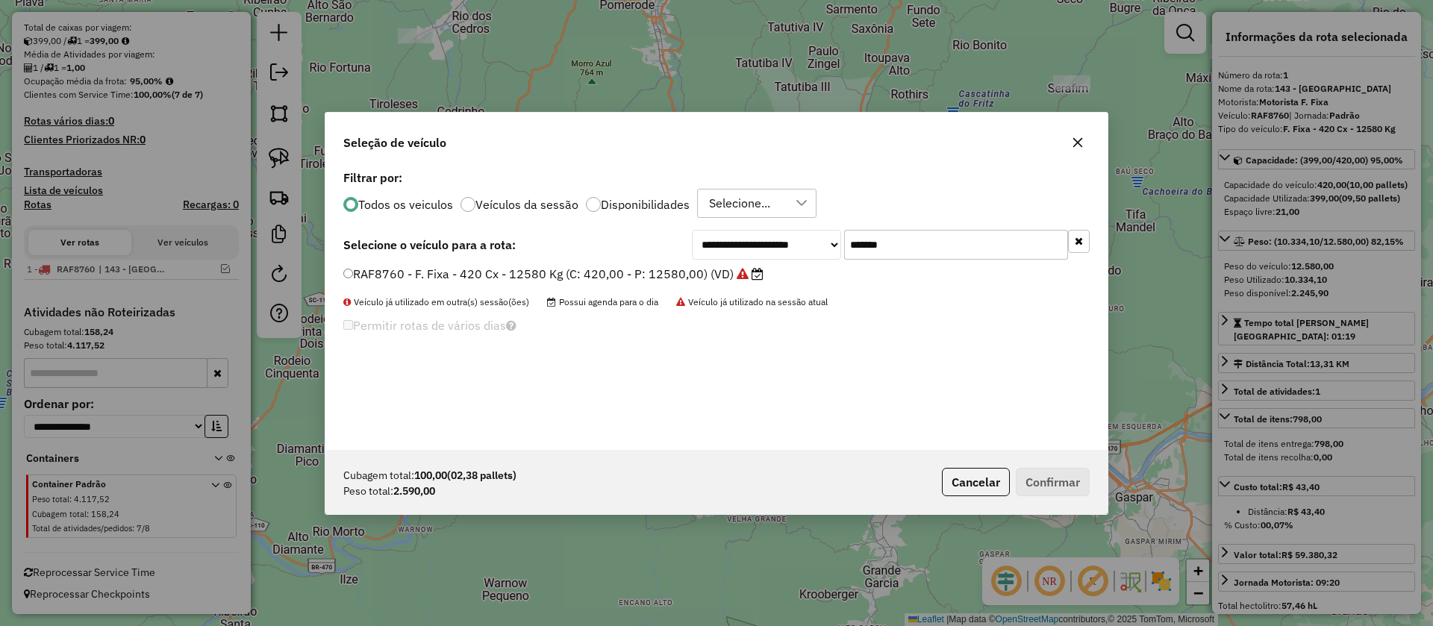
drag, startPoint x: 939, startPoint y: 247, endPoint x: 752, endPoint y: 253, distance: 186.7
click at [752, 253] on div "**********" at bounding box center [891, 245] width 398 height 30
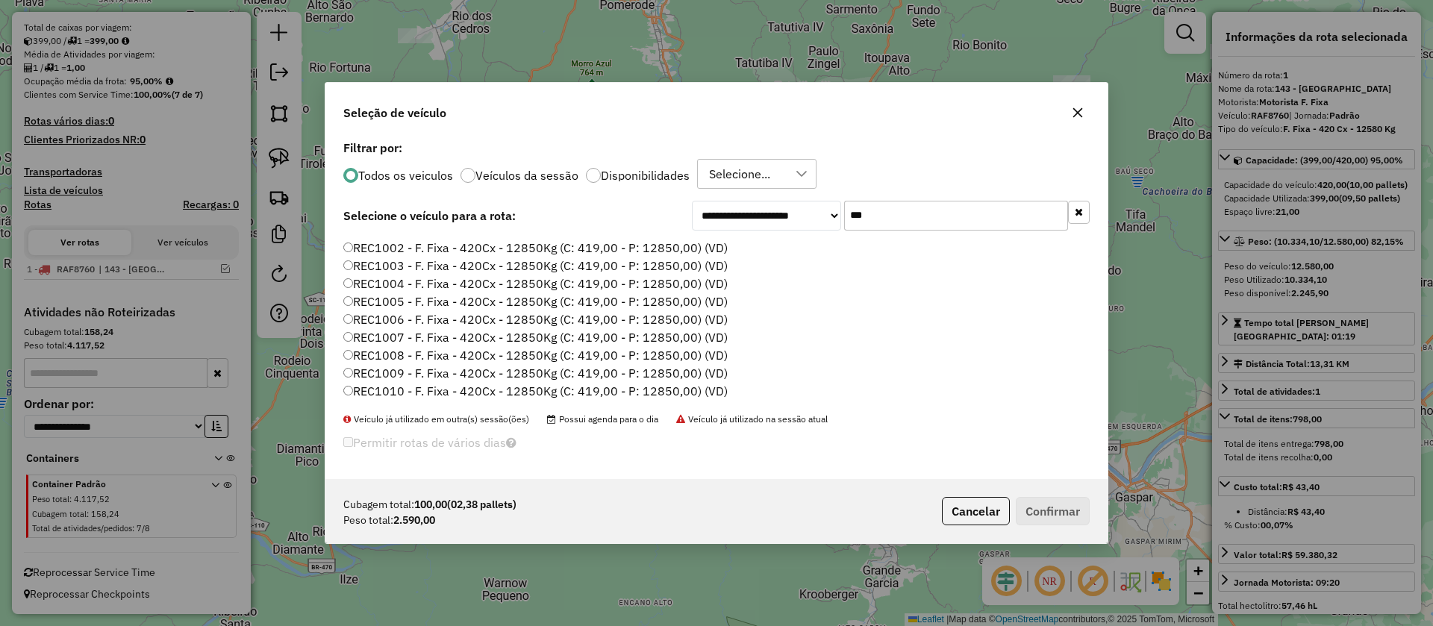
scroll to position [60, 0]
type input "***"
click at [556, 332] on label "REC0013 - Freteiro - 168Cx - 1530Kg (C: 168,00 - P: 1530,00) (VD)" at bounding box center [532, 328] width 378 height 18
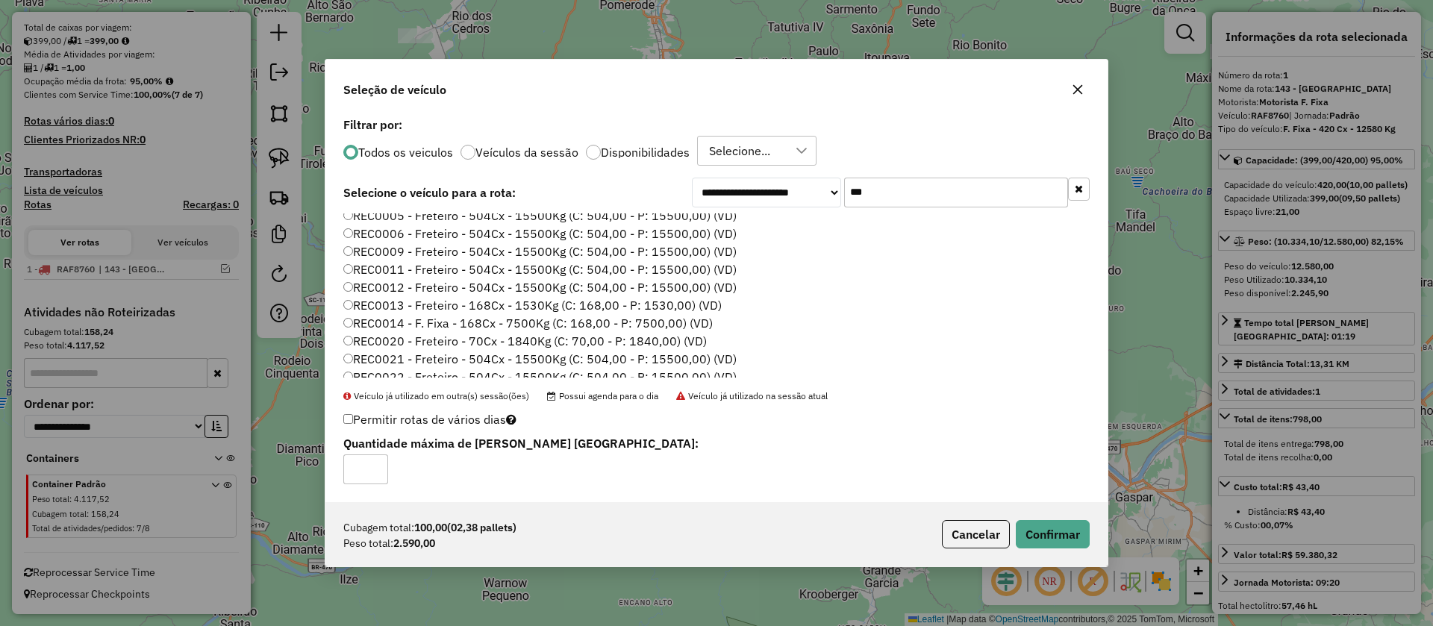
click at [555, 321] on label "REC0014 - F. Fixa - 168Cx - 7500Kg (C: 168,00 - P: 7500,00) (VD)" at bounding box center [527, 323] width 369 height 18
click at [1044, 521] on button "Confirmar" at bounding box center [1053, 534] width 74 height 28
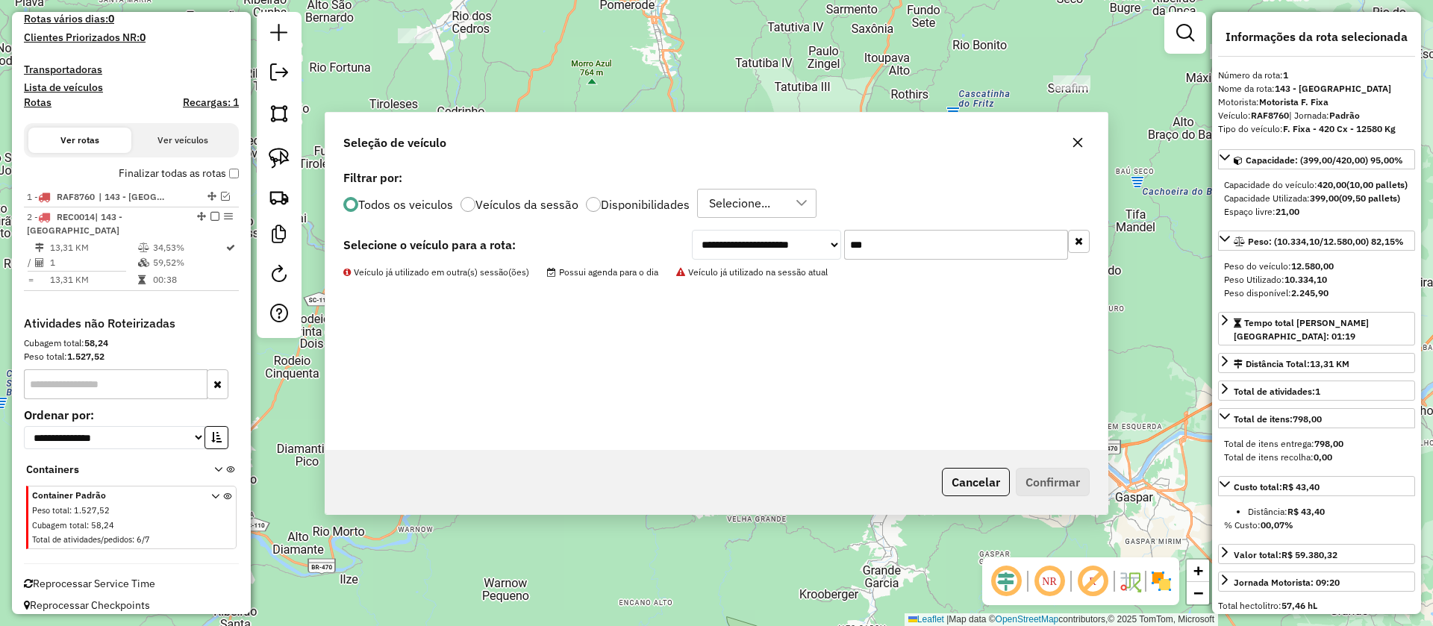
scroll to position [464, 0]
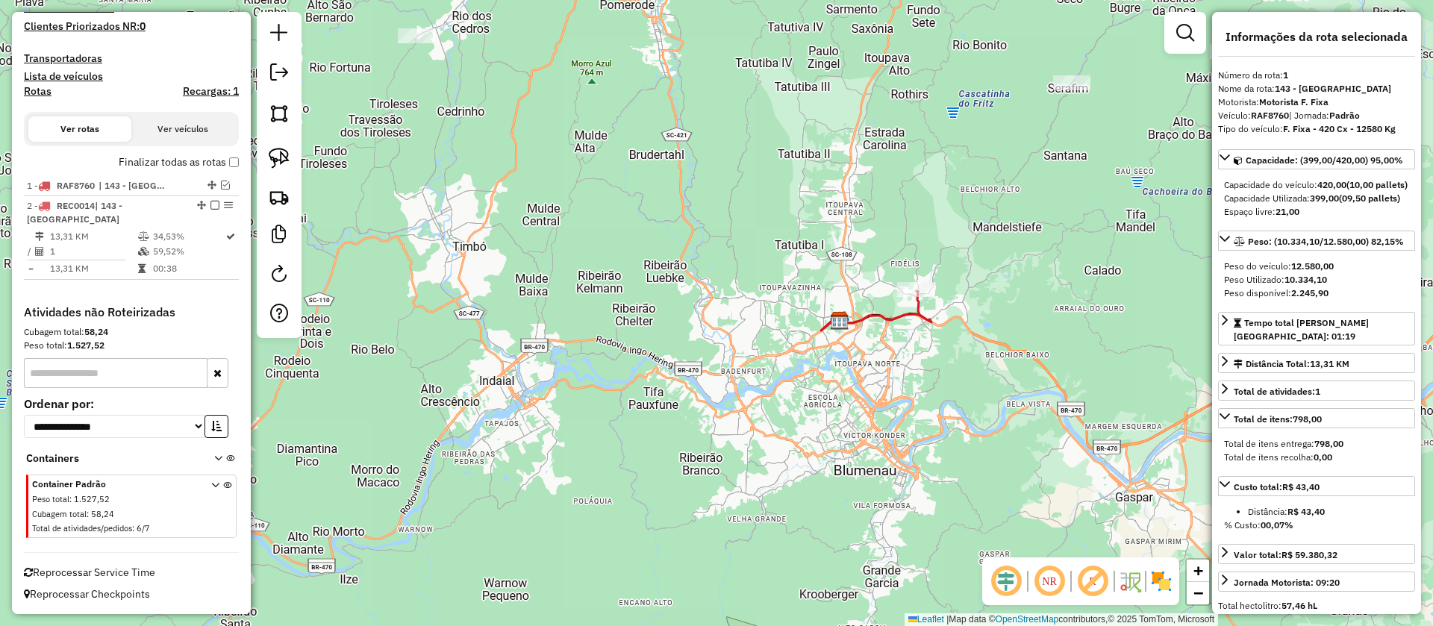
click at [224, 164] on label "Finalizar todas as rotas" at bounding box center [179, 163] width 120 height 16
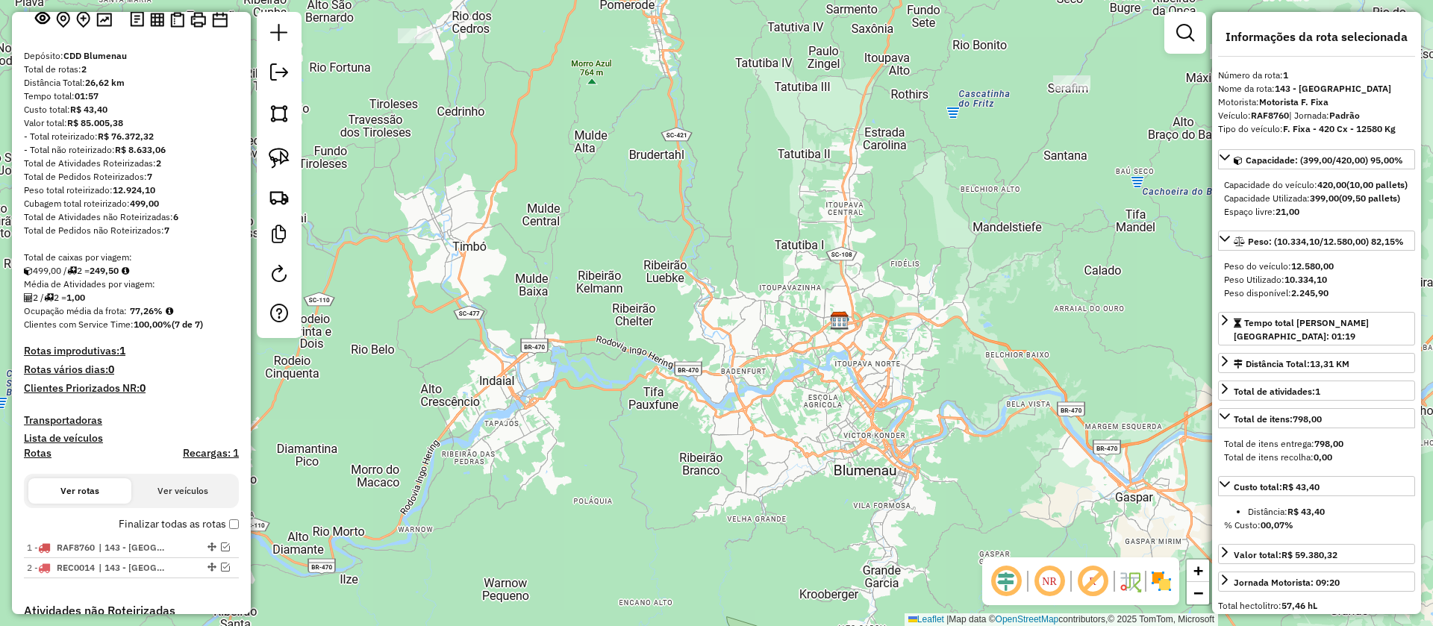
scroll to position [0, 0]
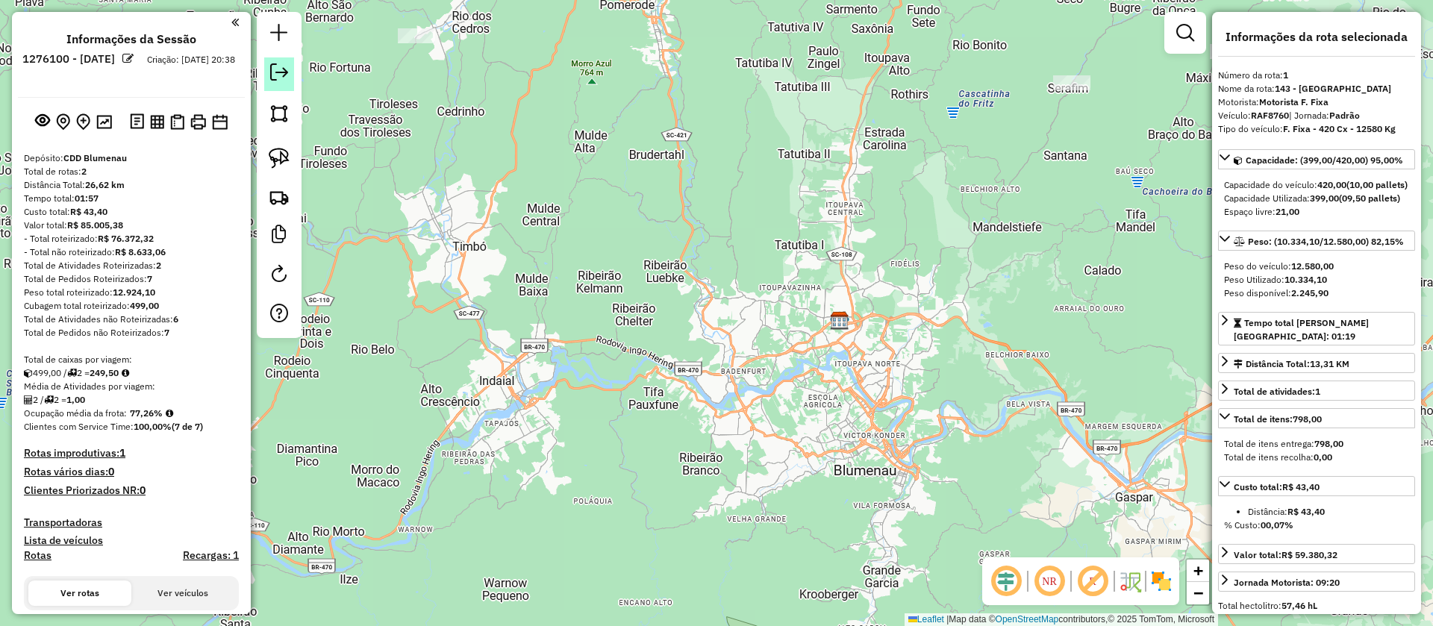
click at [281, 79] on em at bounding box center [279, 72] width 18 height 18
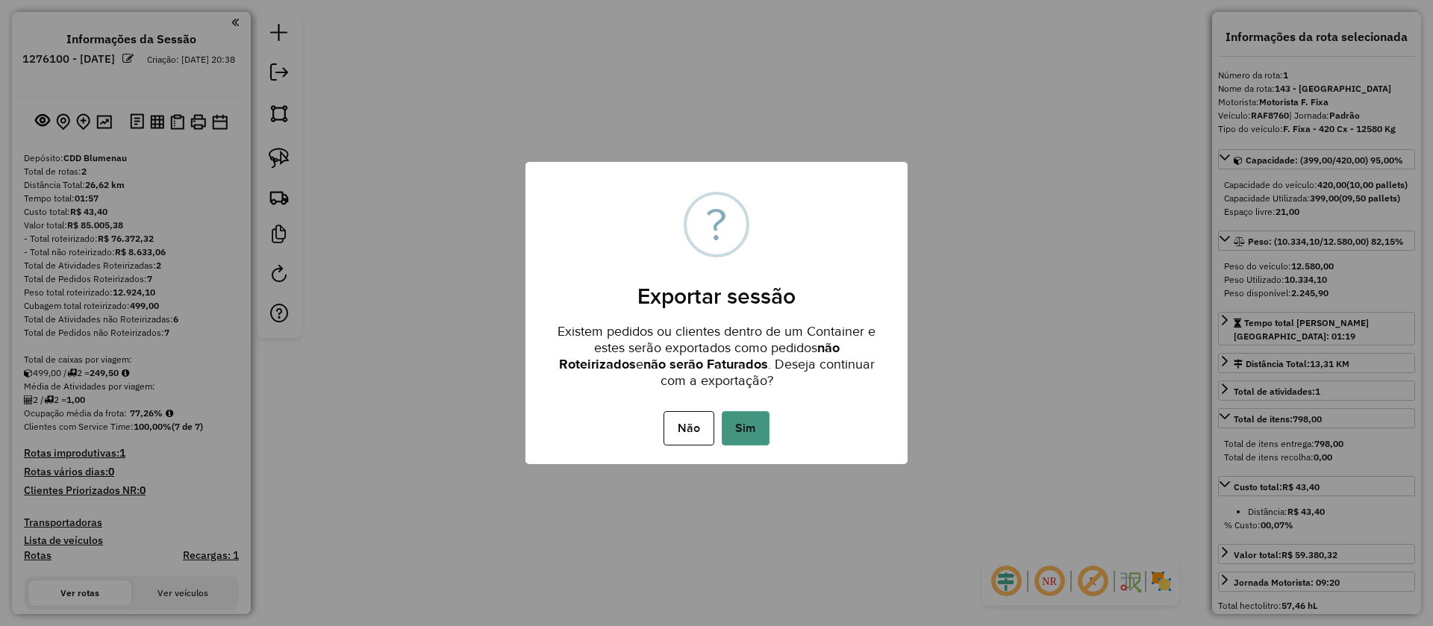
click at [745, 419] on button "Sim" at bounding box center [746, 428] width 48 height 34
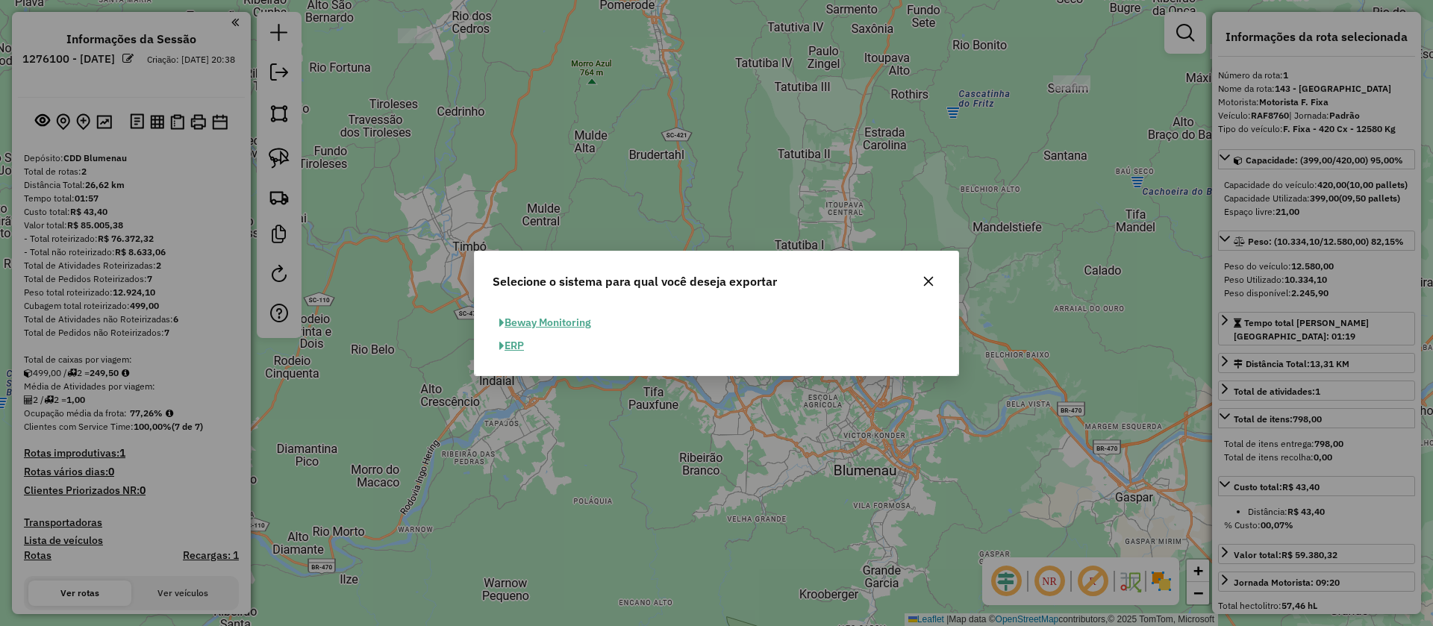
click at [523, 355] on button "ERP" at bounding box center [512, 345] width 38 height 23
select select "**"
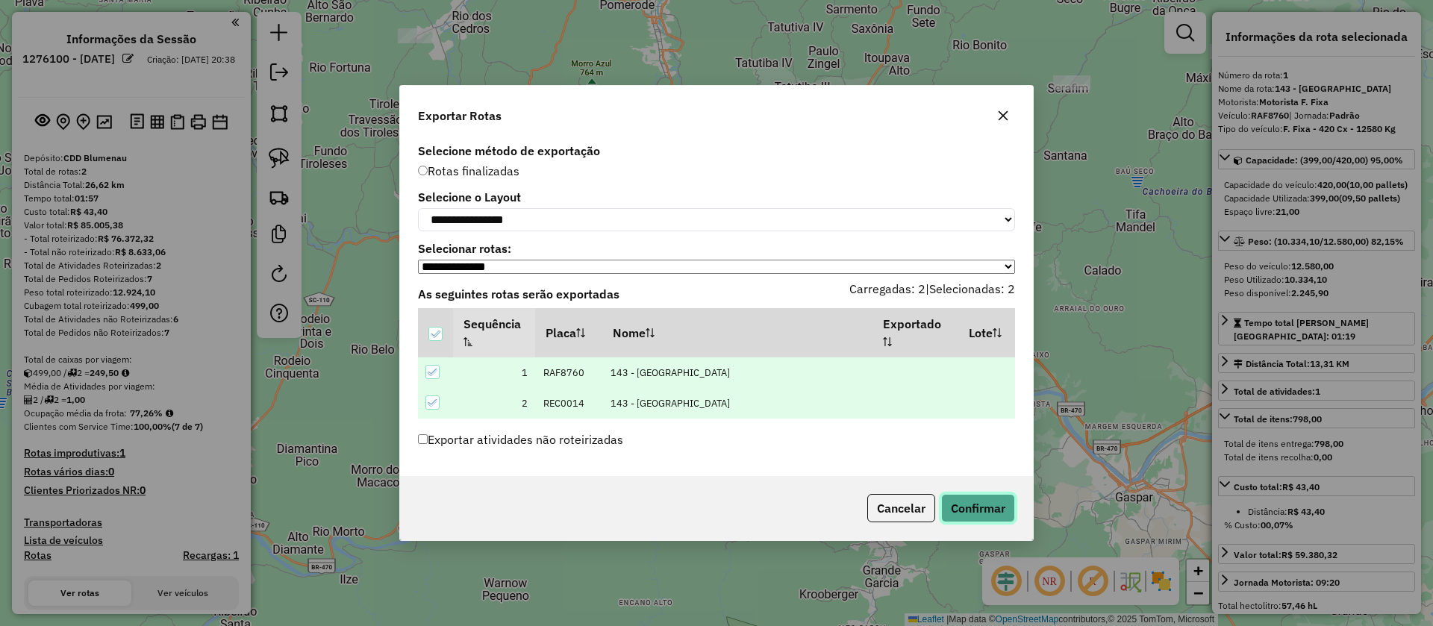
click at [958, 504] on button "Confirmar" at bounding box center [978, 508] width 74 height 28
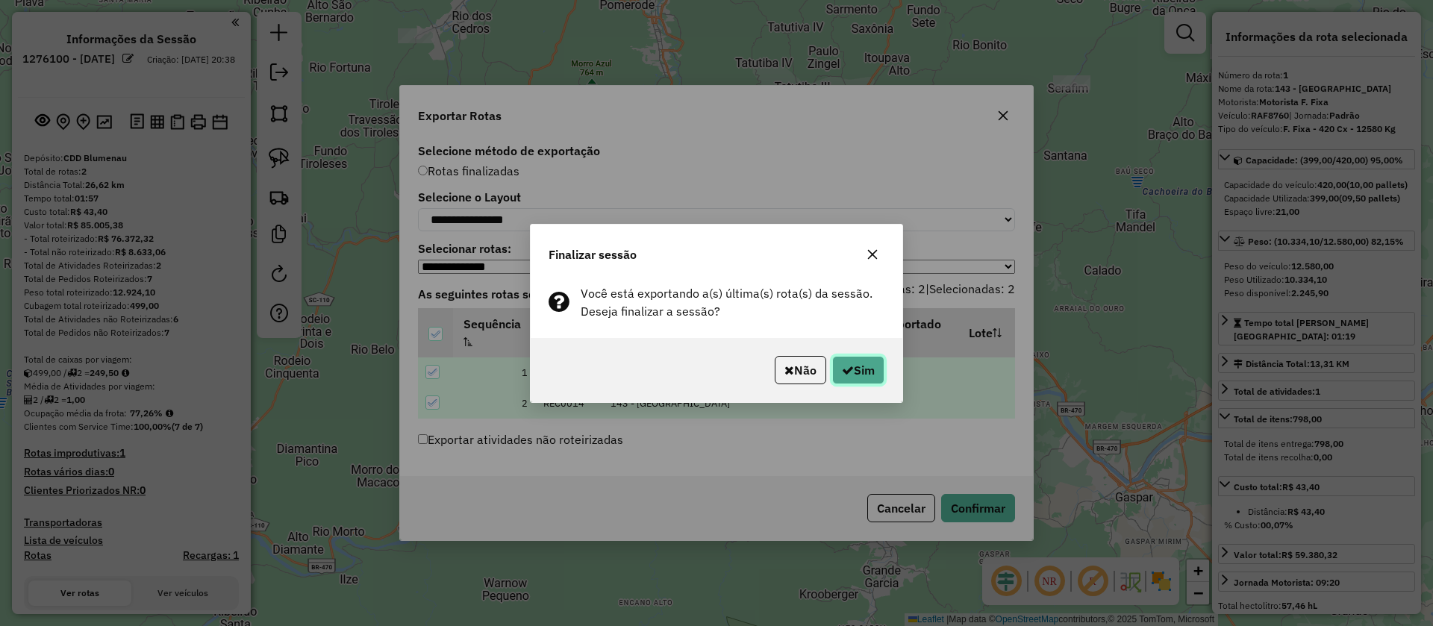
click at [855, 366] on button "Sim" at bounding box center [858, 370] width 52 height 28
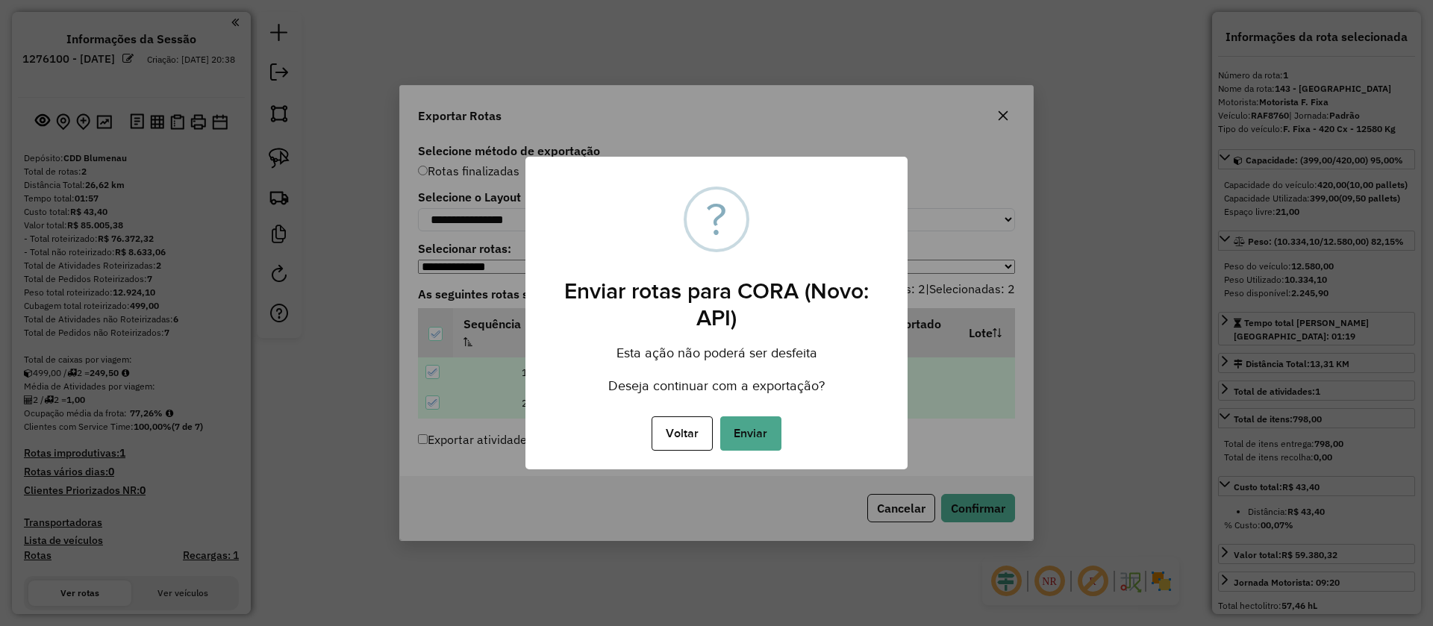
click at [751, 449] on button "Enviar" at bounding box center [750, 434] width 61 height 34
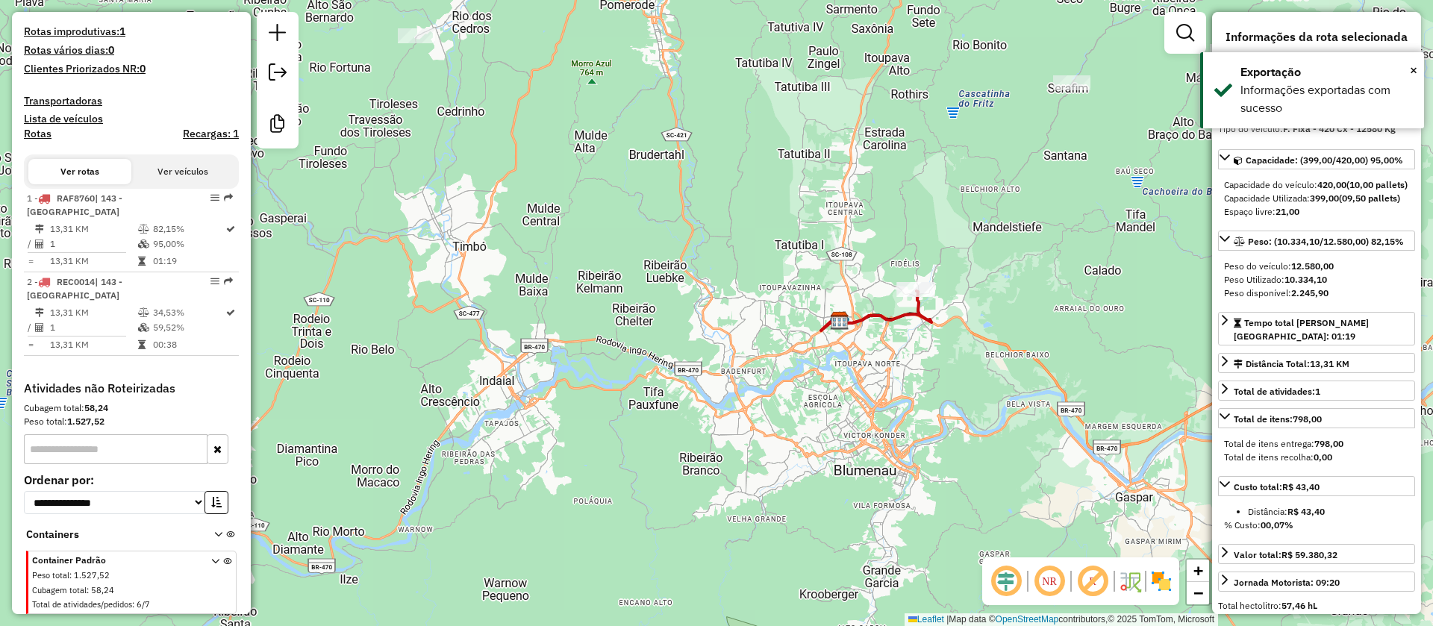
scroll to position [464, 0]
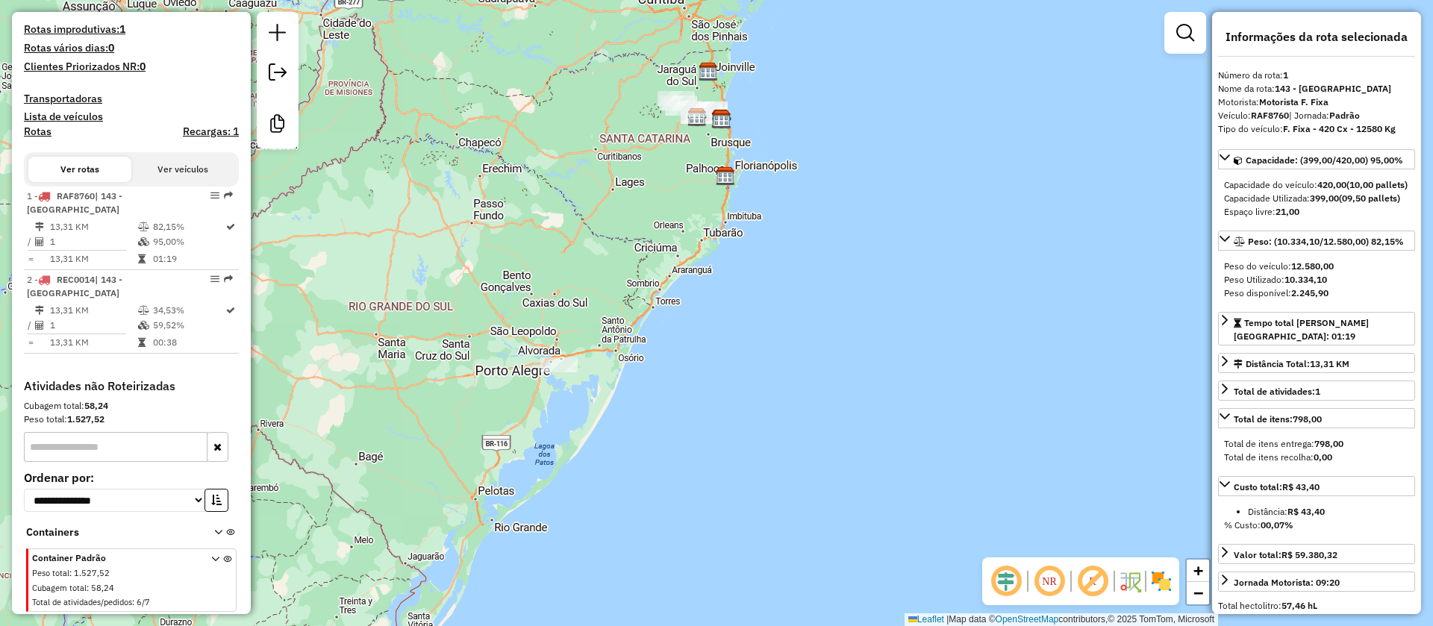
click at [1102, 582] on em at bounding box center [1093, 582] width 36 height 36
drag, startPoint x: 1163, startPoint y: 586, endPoint x: 1114, endPoint y: 570, distance: 51.0
click at [1161, 586] on img at bounding box center [1162, 582] width 24 height 24
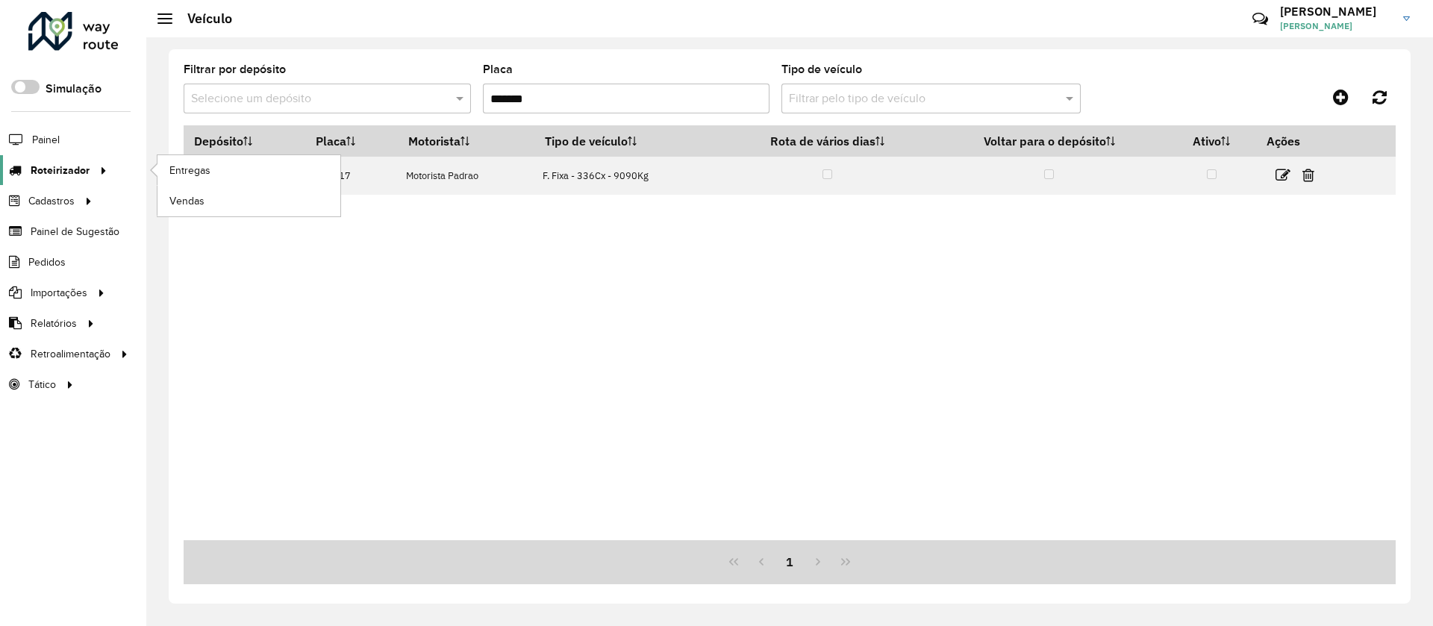
click at [99, 168] on icon at bounding box center [101, 169] width 13 height 22
click at [226, 168] on link "Entregas" at bounding box center [248, 170] width 183 height 30
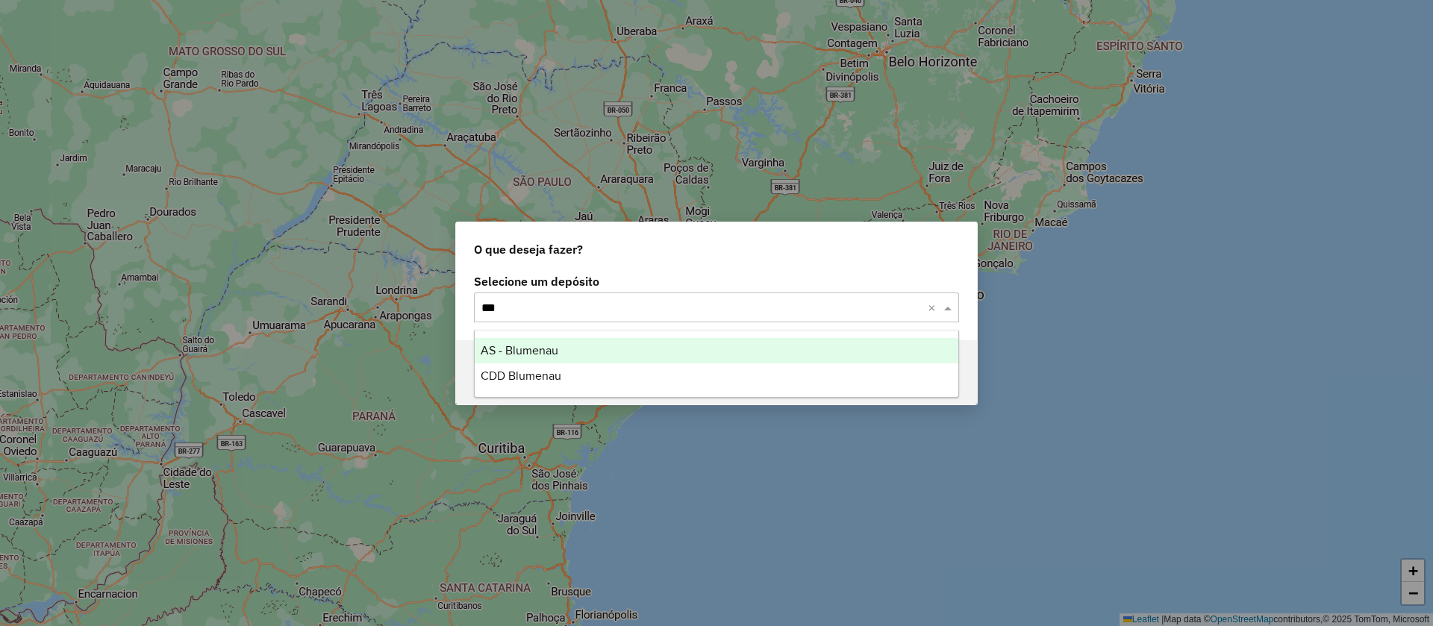
type input "****"
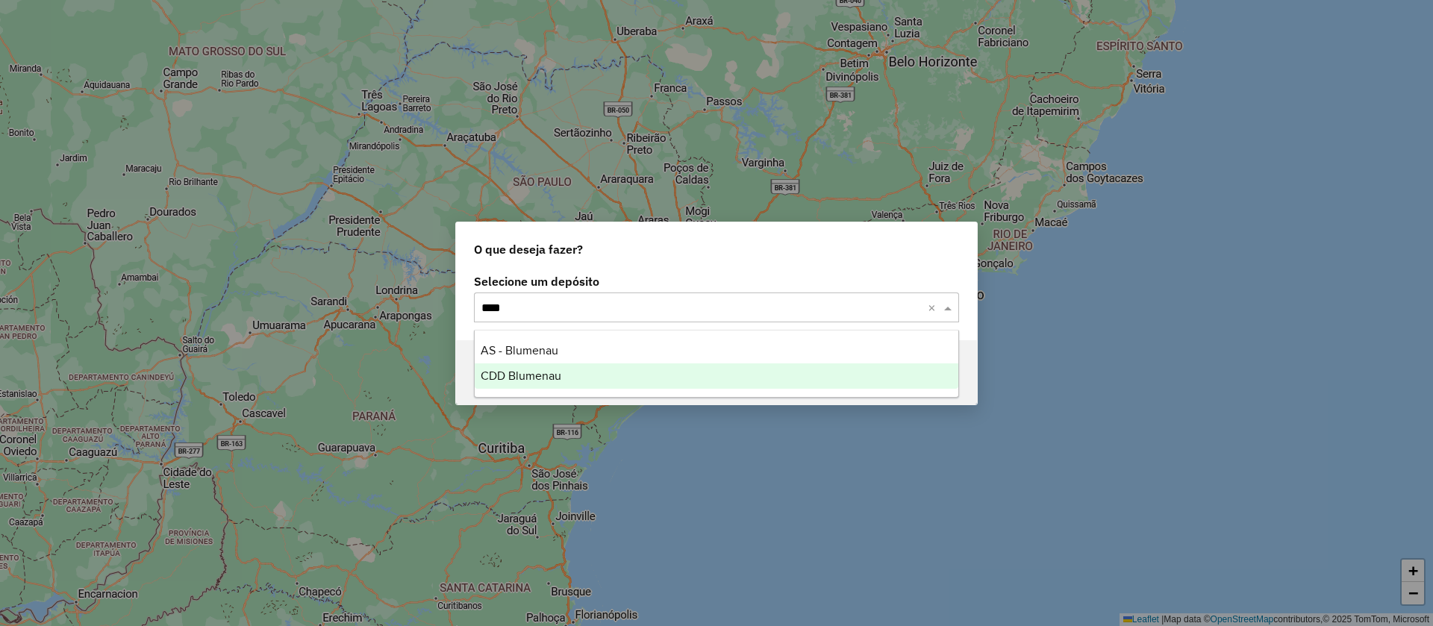
click at [674, 376] on div "CDD Blumenau" at bounding box center [717, 376] width 484 height 25
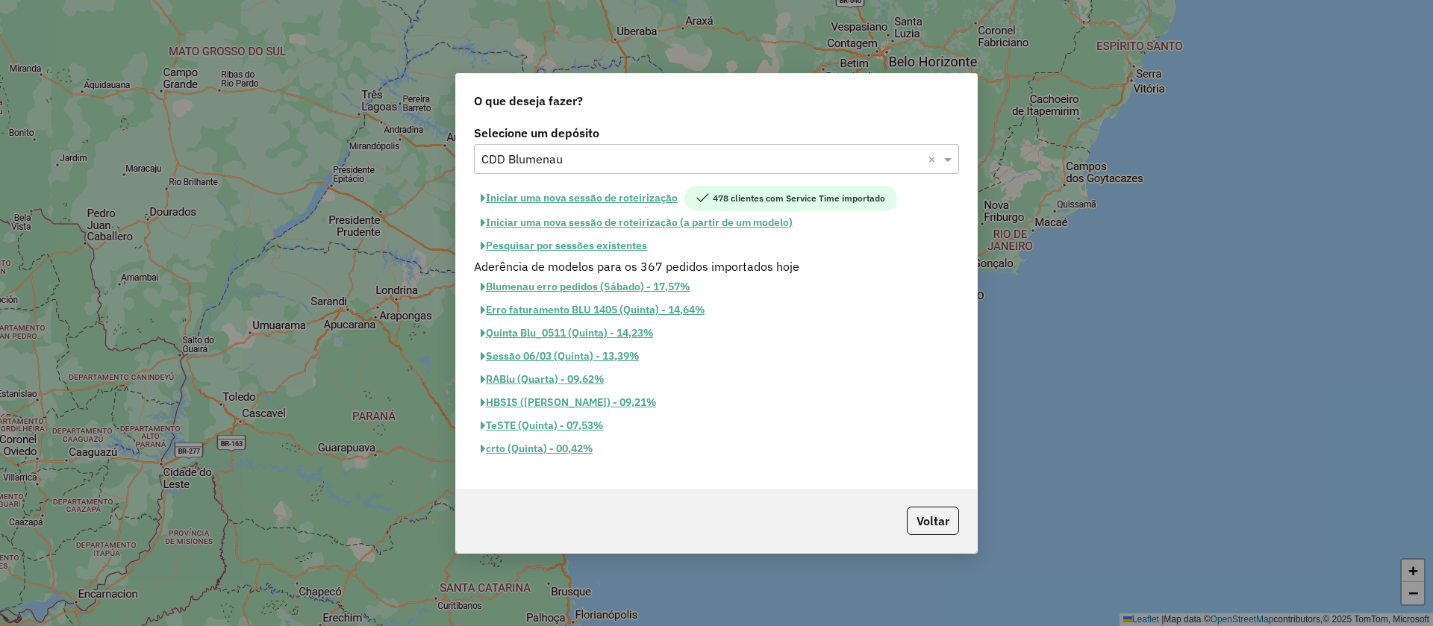
click at [651, 202] on button "Iniciar uma nova sessão de roteirização" at bounding box center [579, 198] width 210 height 25
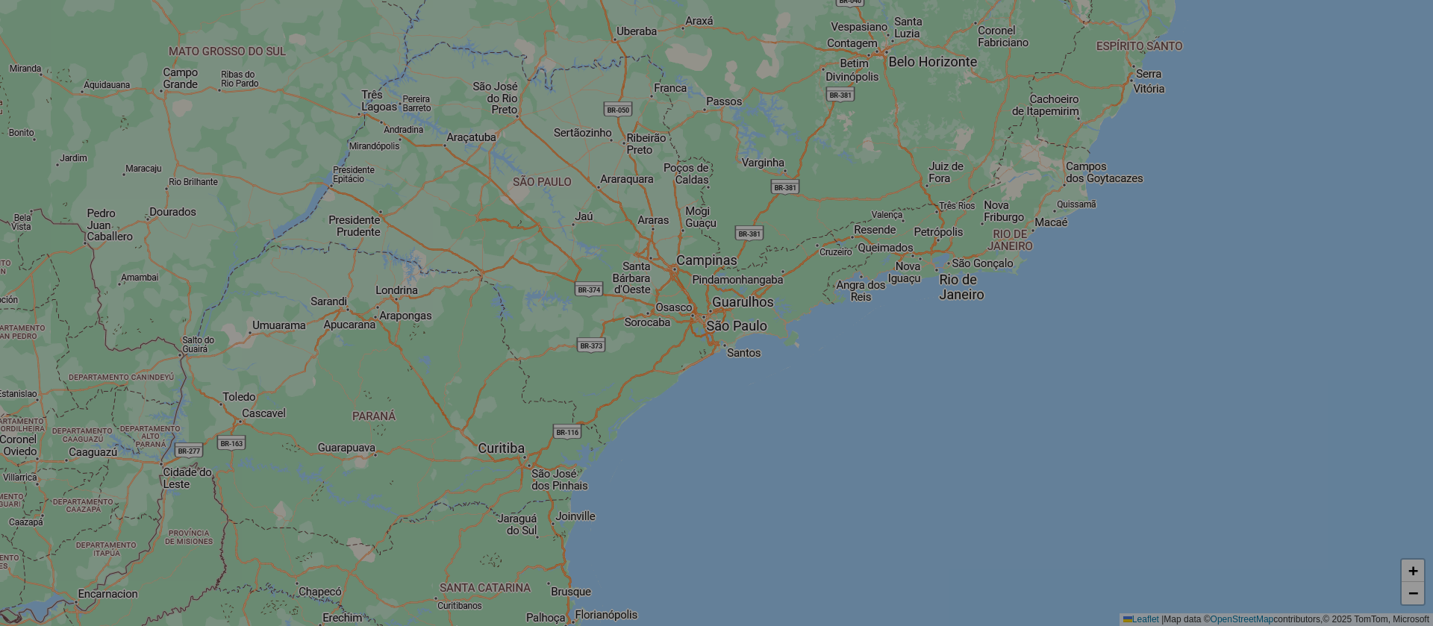
select select "*"
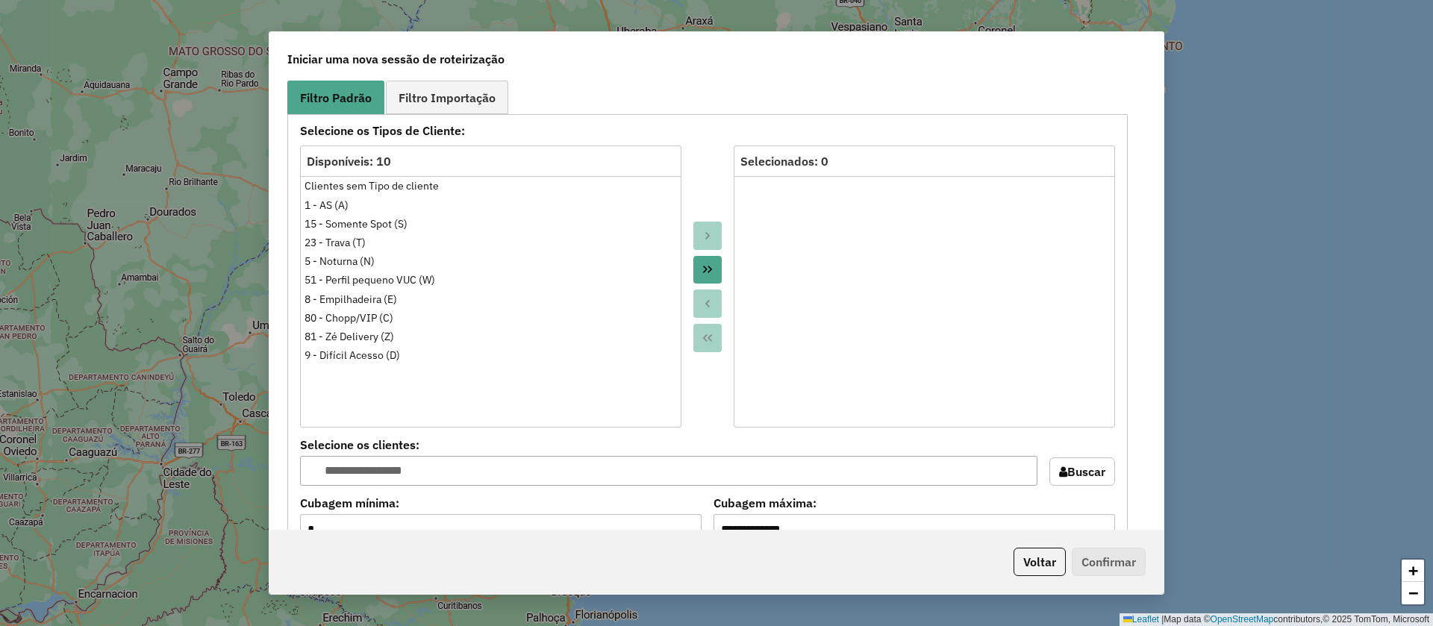
scroll to position [1456, 0]
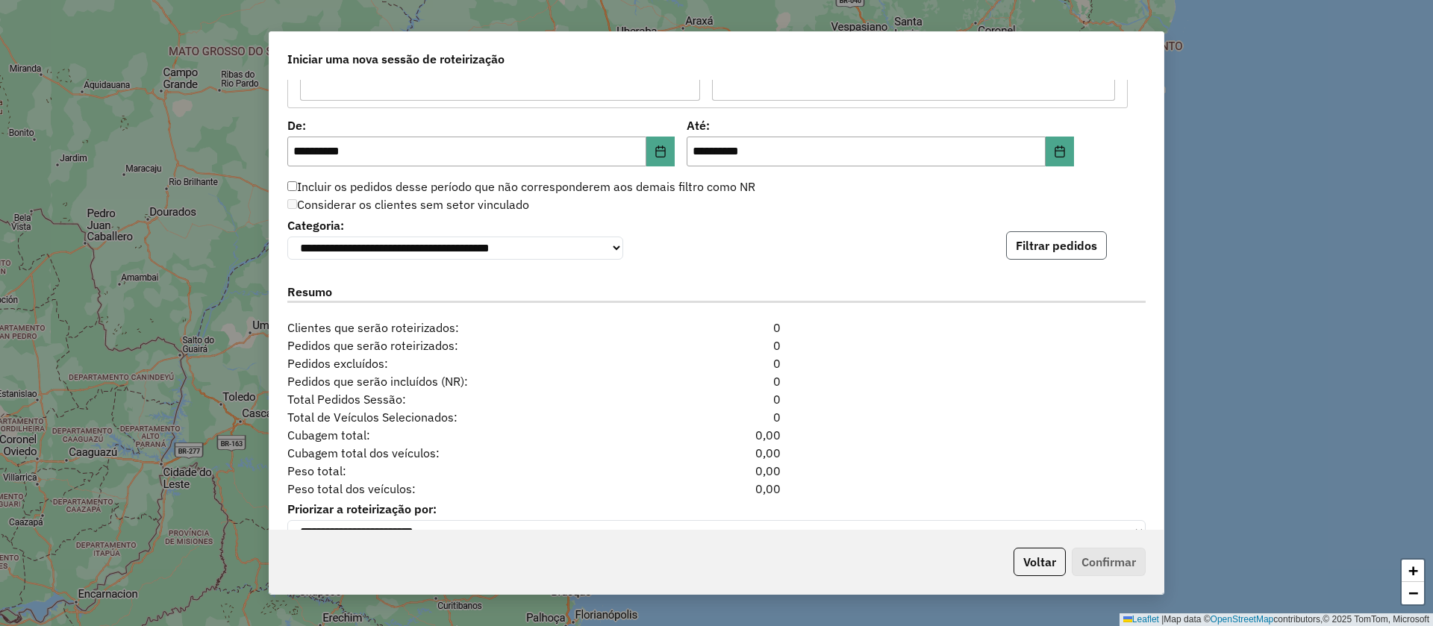
click at [1023, 249] on button "Filtrar pedidos" at bounding box center [1056, 245] width 101 height 28
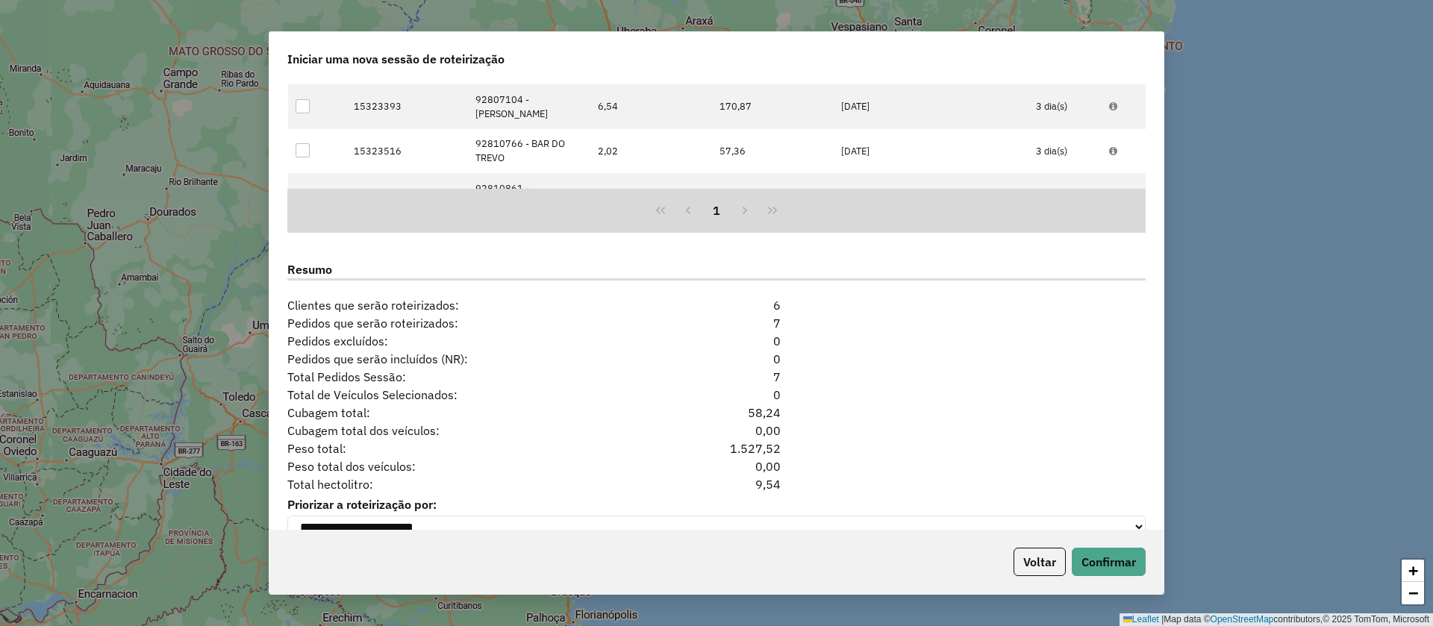
scroll to position [1821, 0]
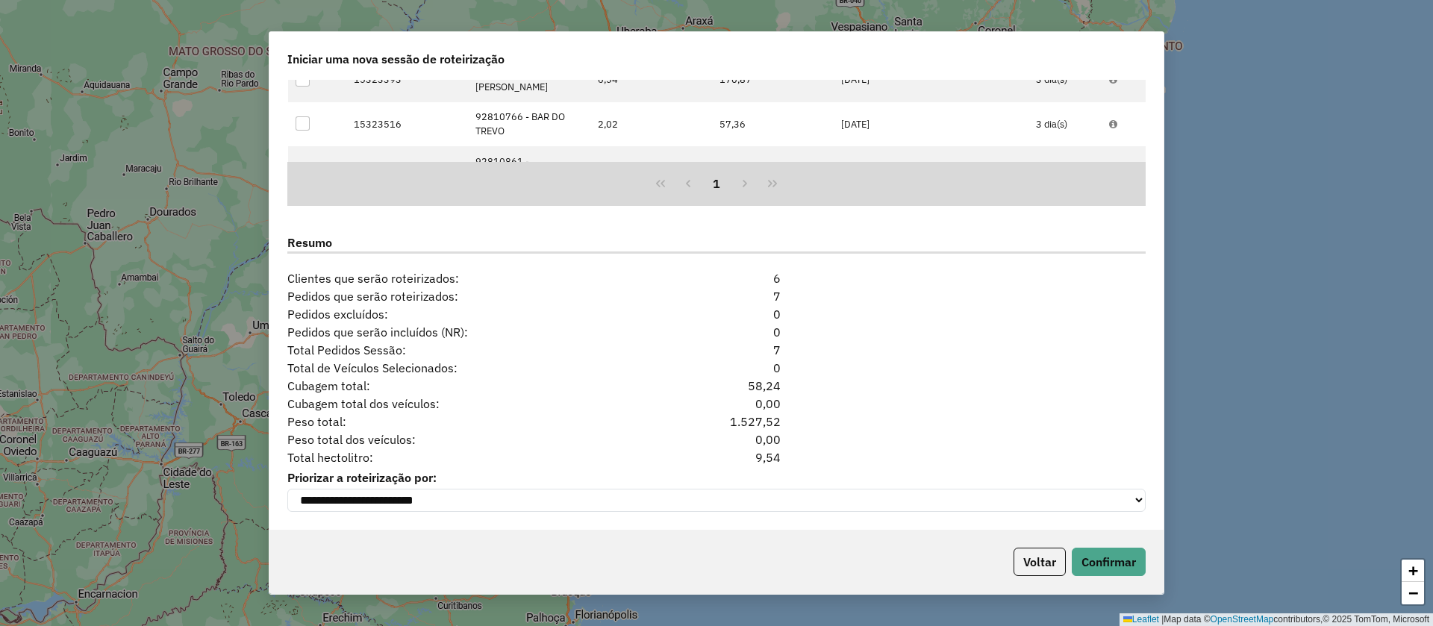
click at [768, 463] on div "**********" at bounding box center [716, 305] width 894 height 450
click at [767, 464] on div "**********" at bounding box center [716, 305] width 894 height 450
click at [762, 451] on div "9,54" at bounding box center [716, 458] width 146 height 18
click at [762, 450] on div "9,54" at bounding box center [716, 458] width 146 height 18
copy div "9,54"
